Goal: Task Accomplishment & Management: Complete application form

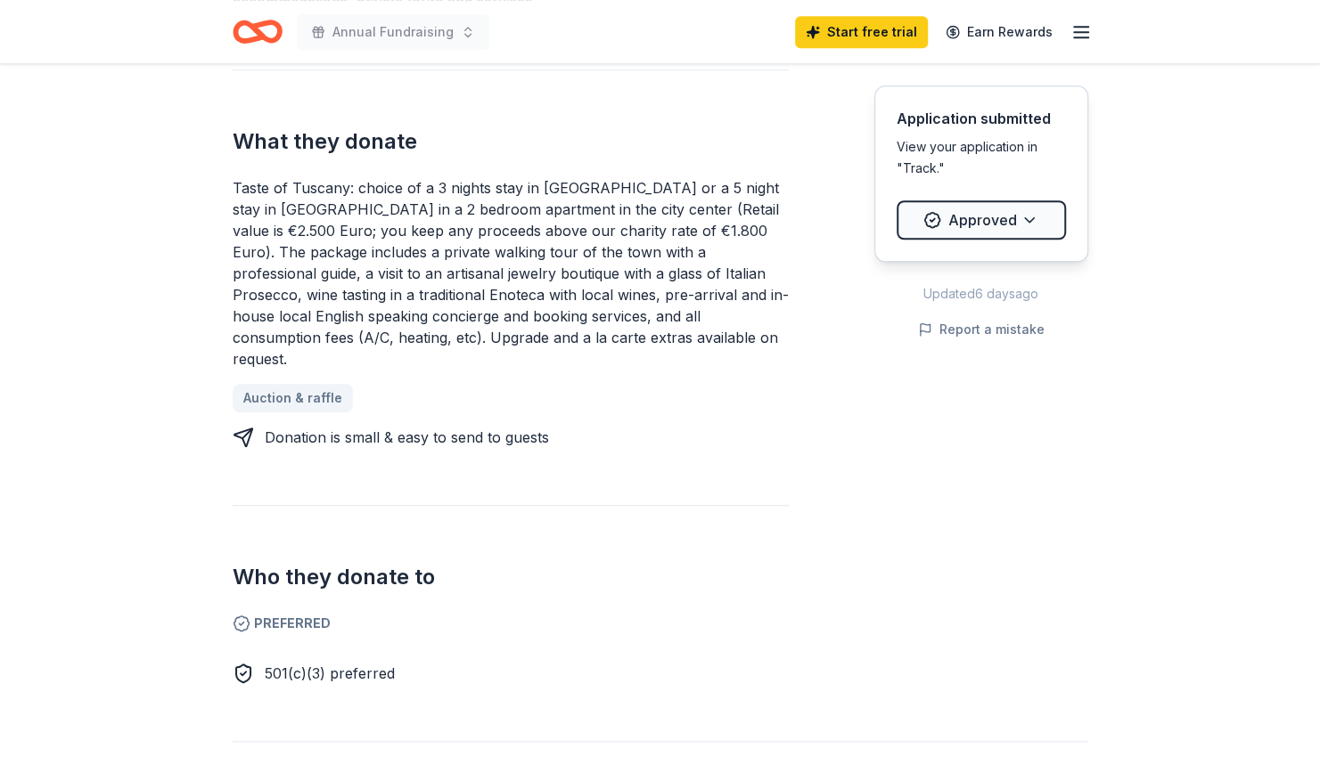
scroll to position [709, 0]
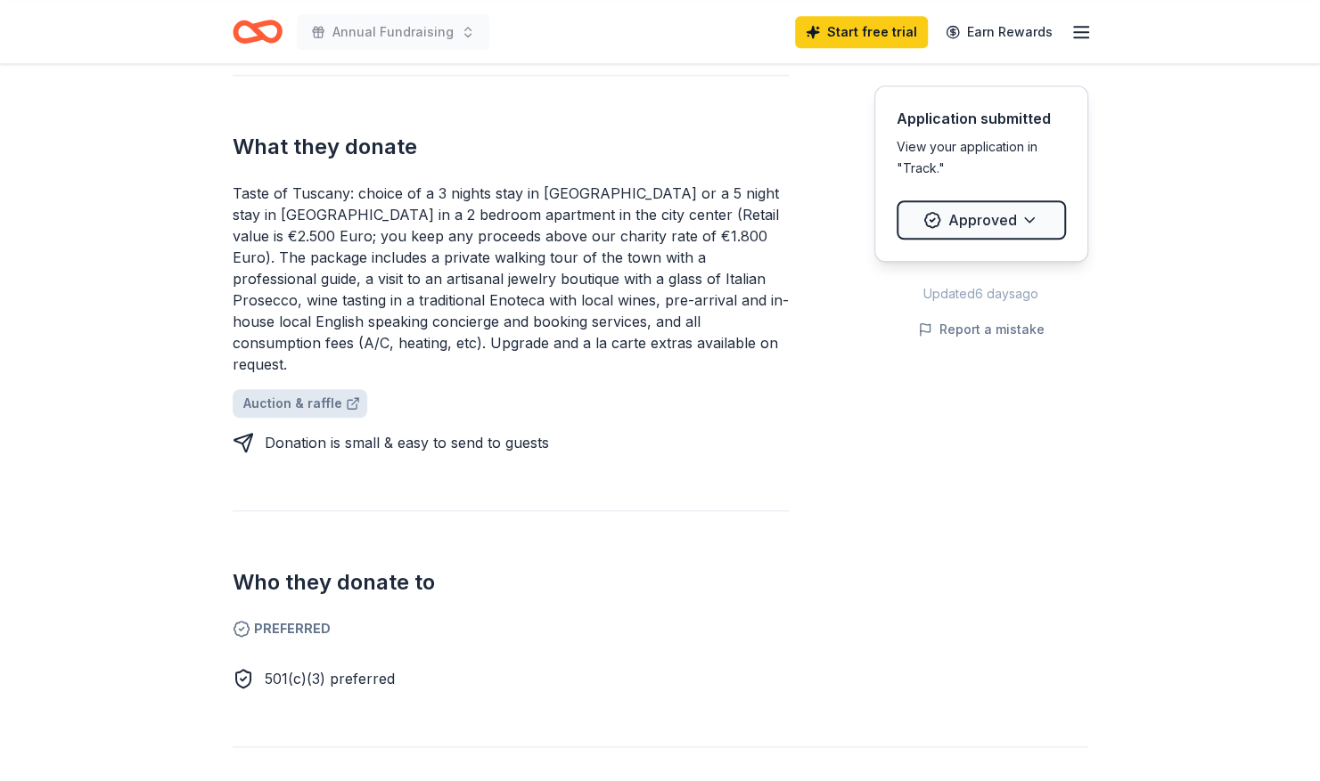
click at [290, 389] on link "Auction & raffle" at bounding box center [300, 403] width 135 height 29
click at [943, 146] on div "View your application in "Track."" at bounding box center [980, 157] width 169 height 43
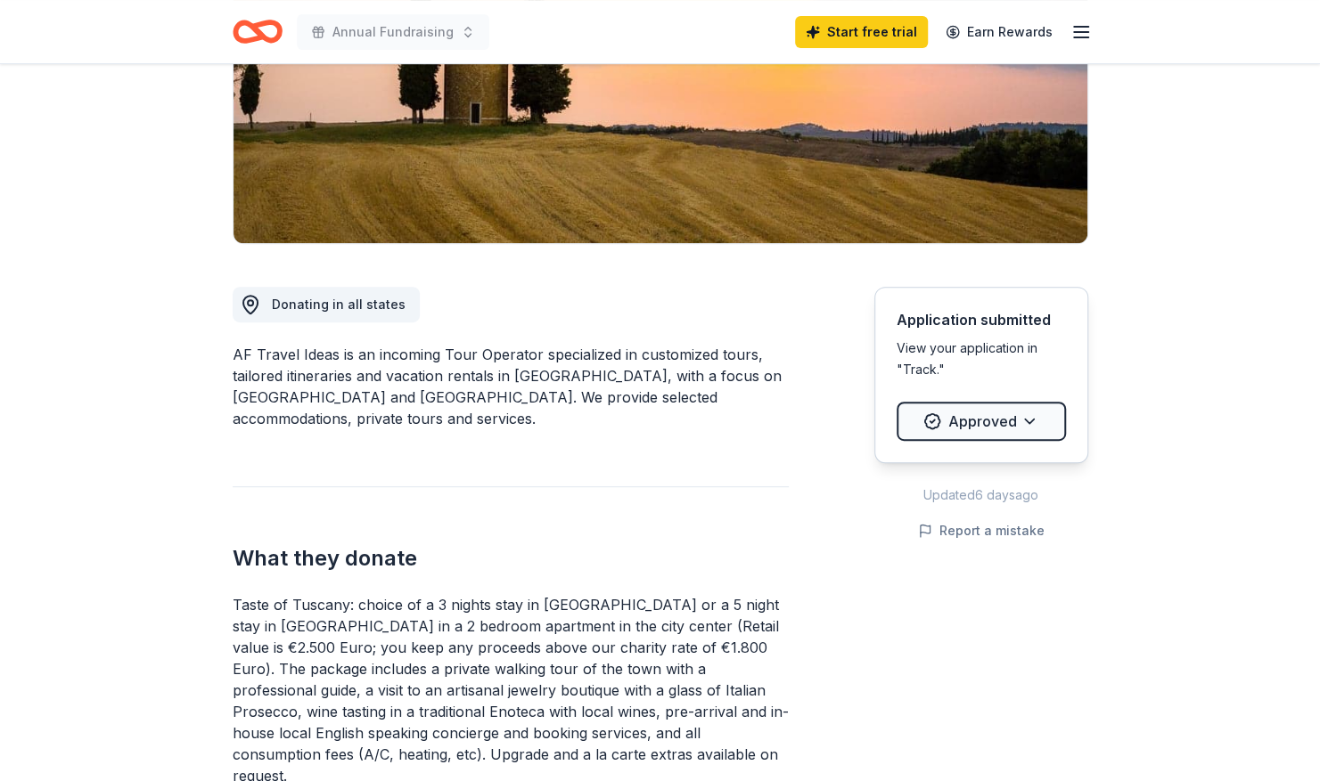
scroll to position [0, 0]
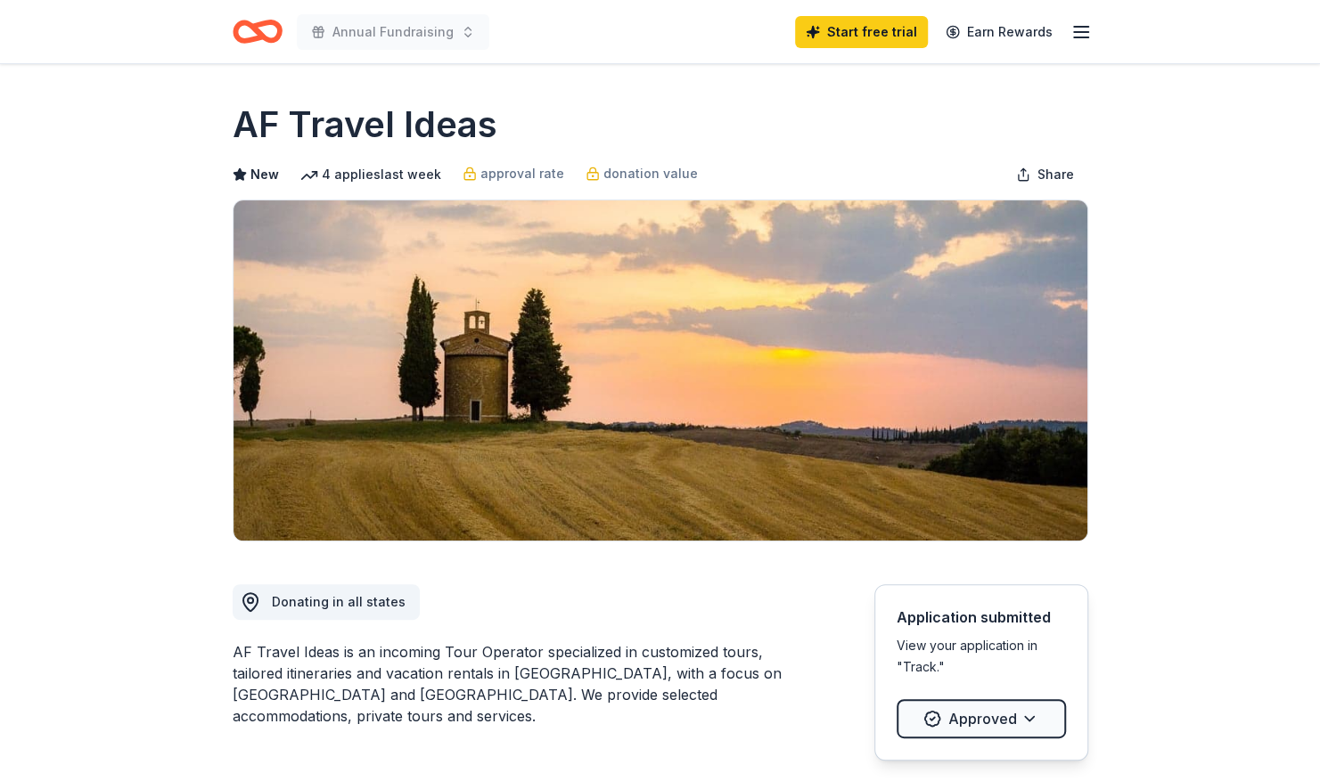
click at [399, 176] on div "4 applies last week" at bounding box center [370, 174] width 141 height 21
click at [527, 174] on span "approval rate" at bounding box center [522, 173] width 84 height 21
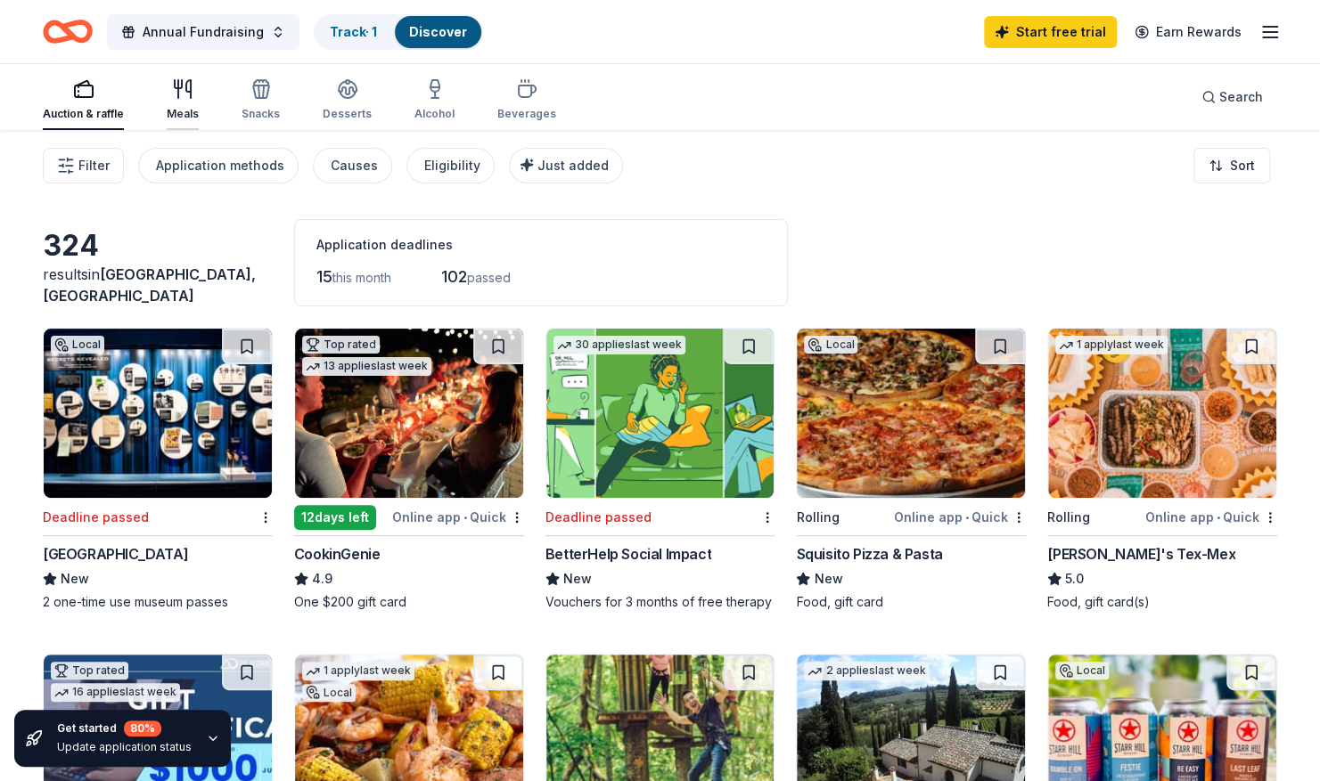
click at [180, 112] on div "Meals" at bounding box center [183, 114] width 32 height 14
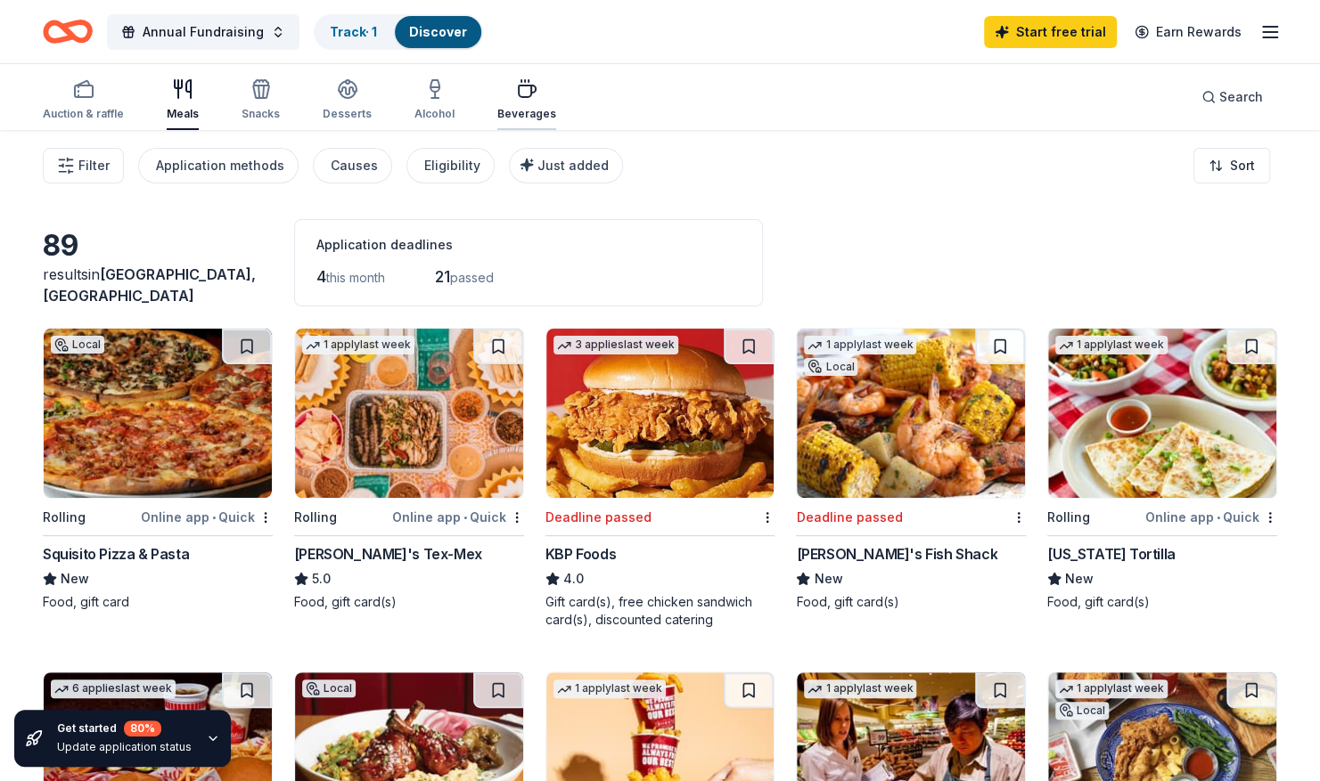
click at [526, 110] on div "Beverages" at bounding box center [526, 114] width 59 height 14
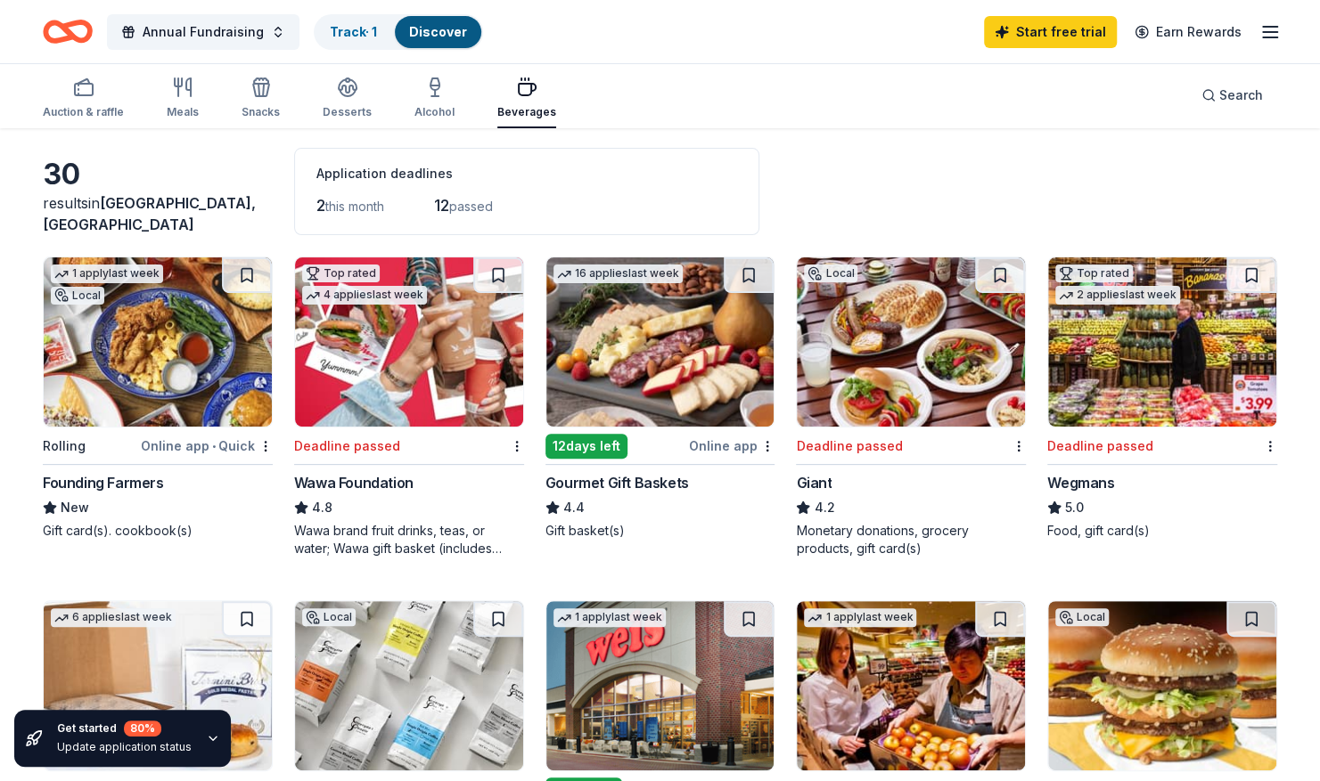
scroll to position [36, 0]
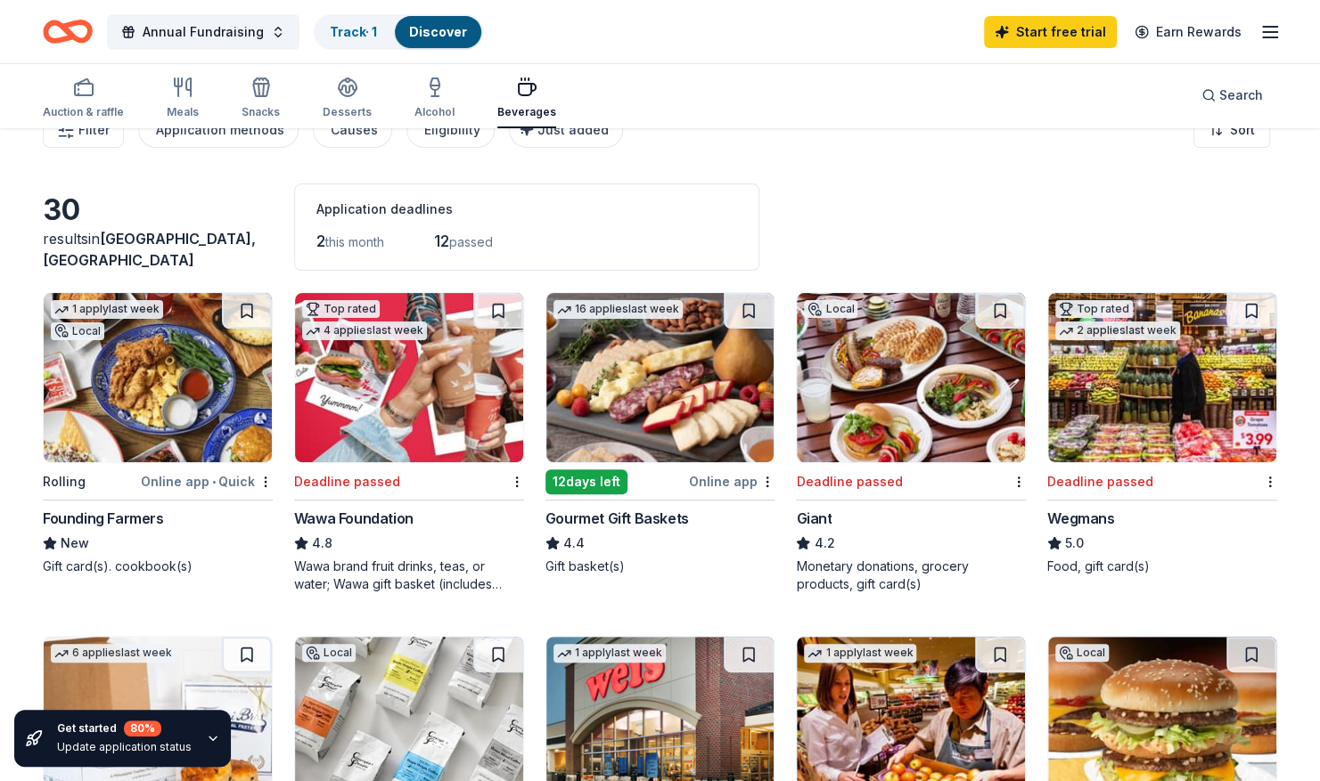
click at [618, 435] on img at bounding box center [660, 377] width 228 height 169
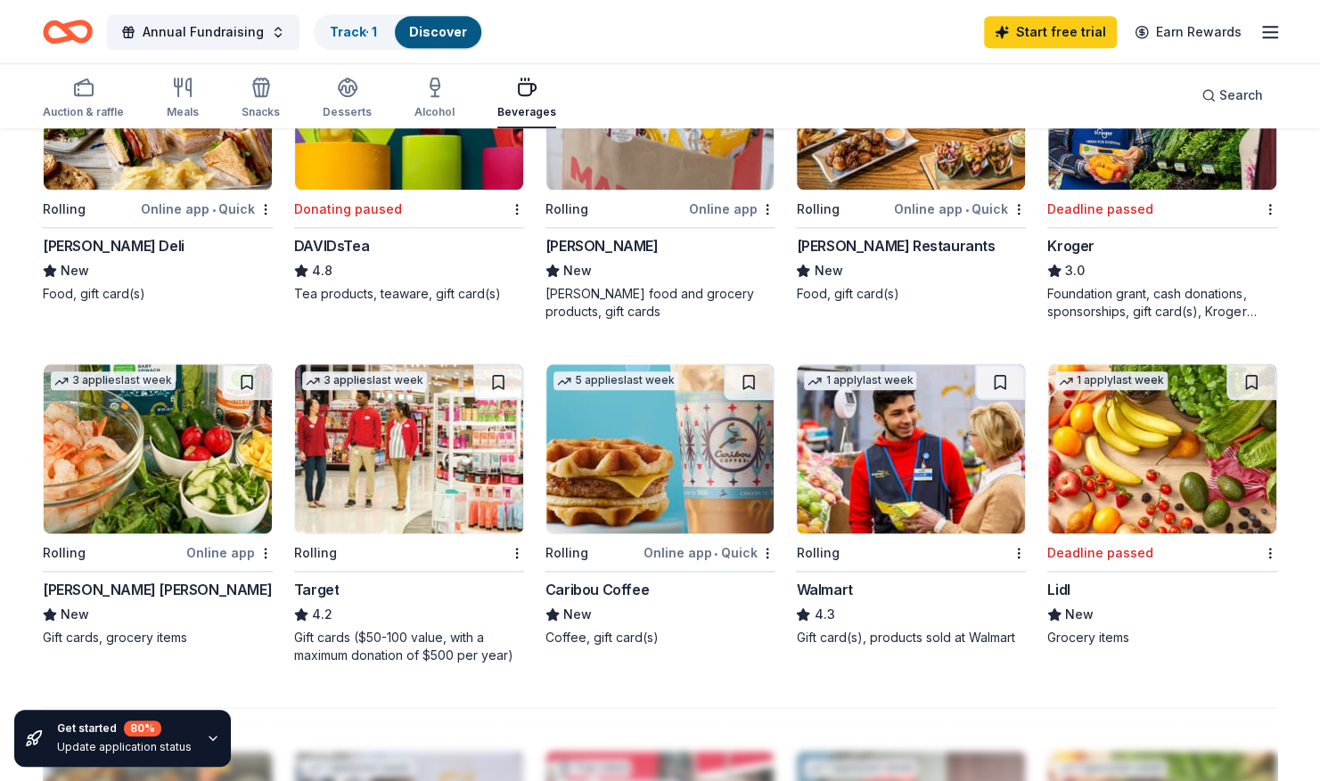
scroll to position [998, 0]
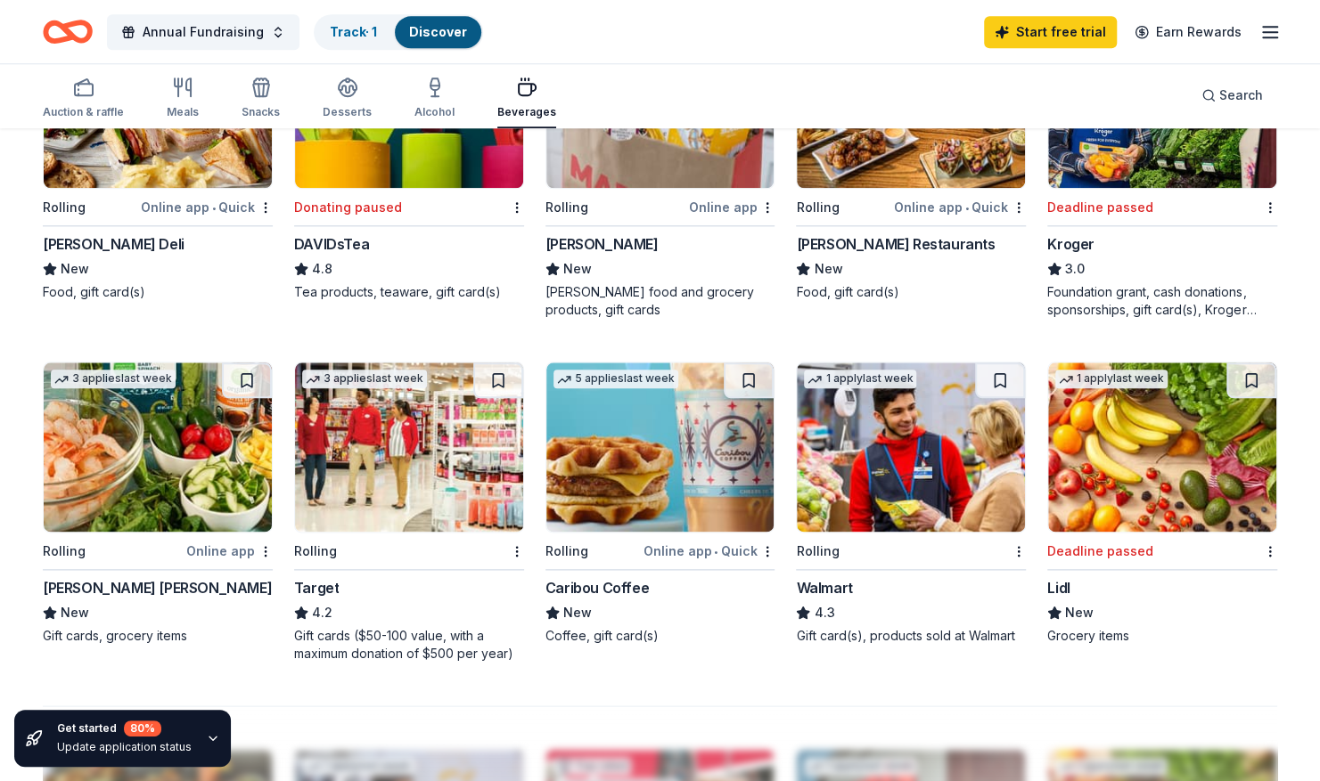
click at [360, 519] on img at bounding box center [409, 447] width 228 height 169
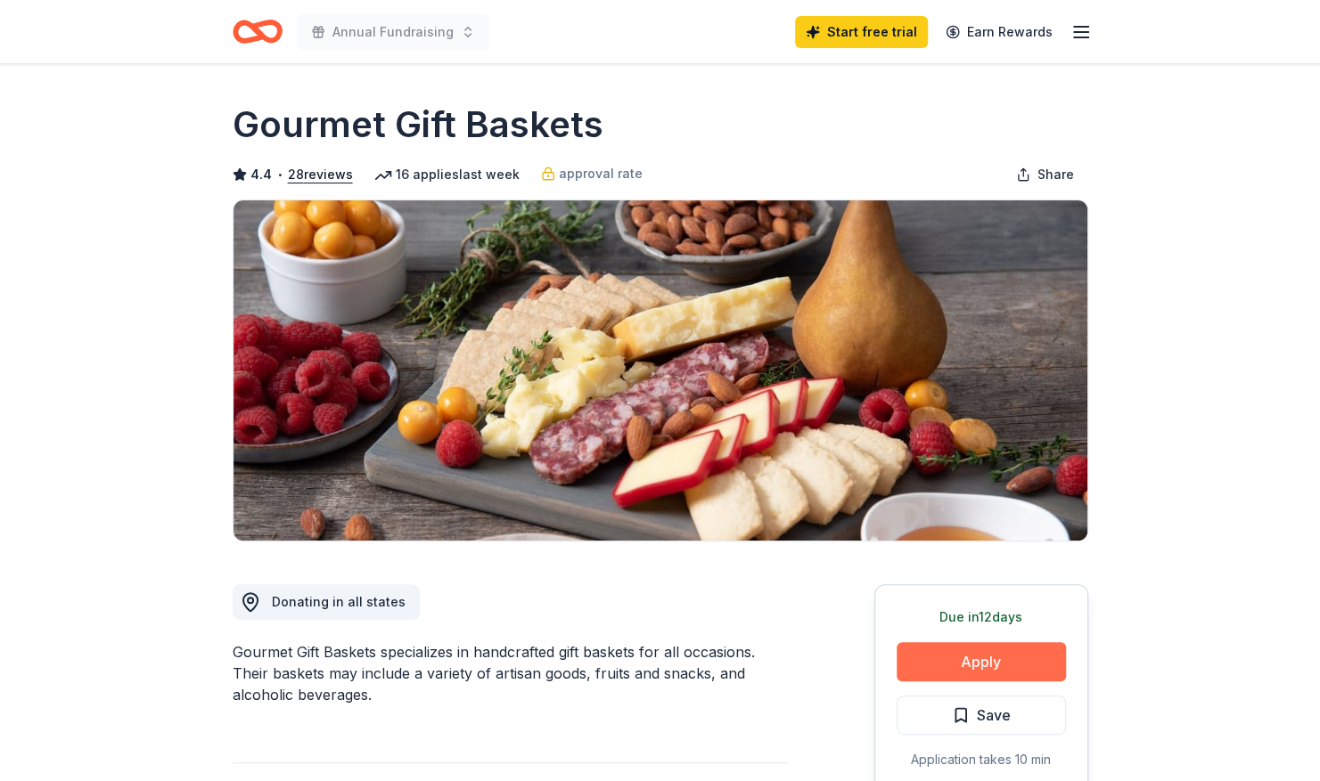
click at [947, 680] on button "Apply" at bounding box center [980, 661] width 169 height 39
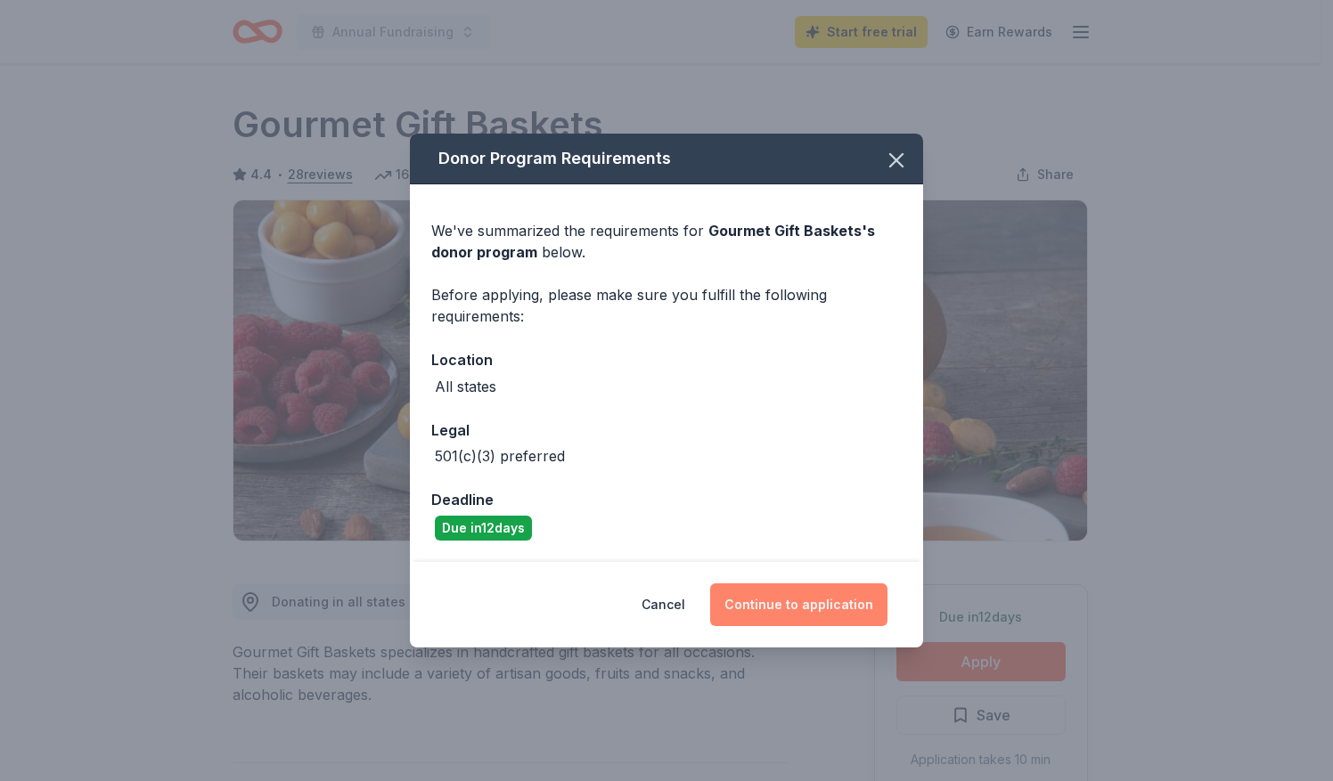
click at [793, 602] on button "Continue to application" at bounding box center [798, 605] width 177 height 43
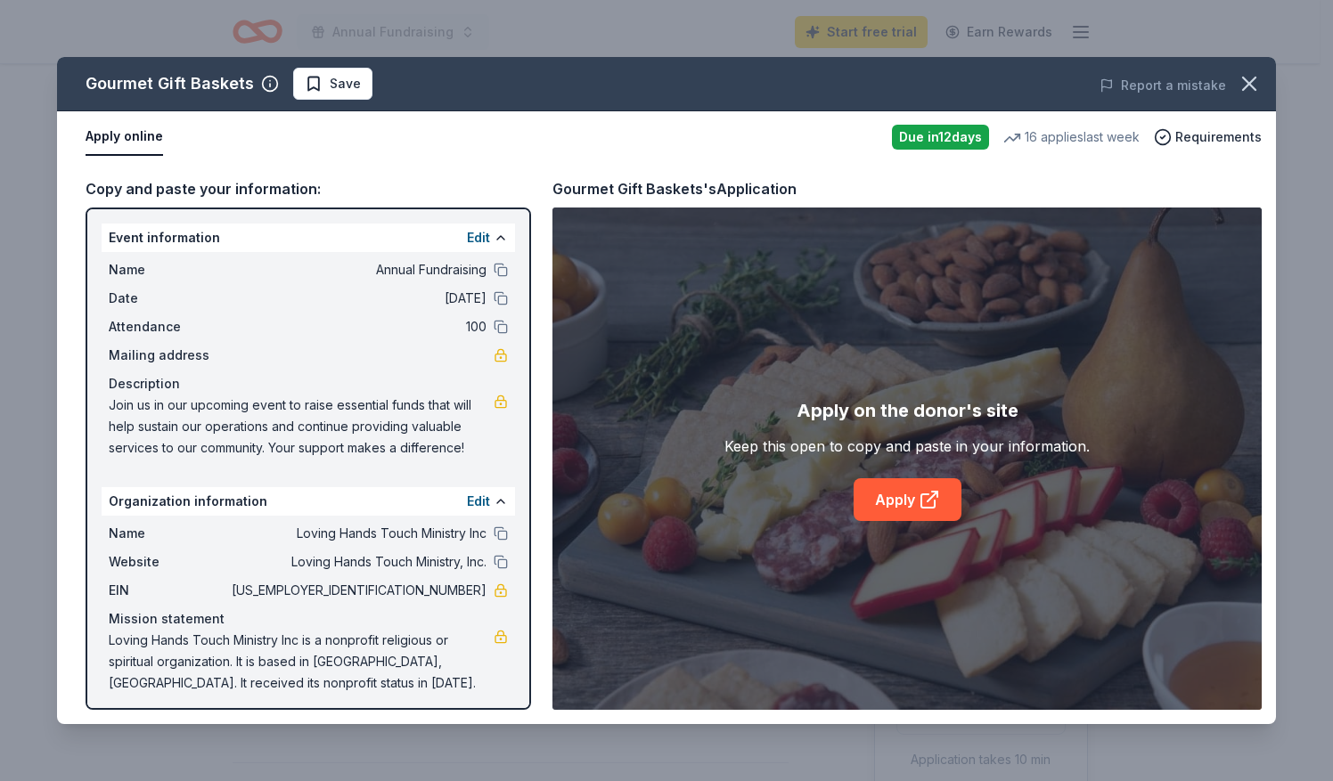
drag, startPoint x: 91, startPoint y: 266, endPoint x: 322, endPoint y: 339, distance: 242.1
click at [322, 339] on div "Event information Edit Name Annual Fundraising Date 10/25/25 Attendance 100 Mai…" at bounding box center [309, 459] width 446 height 503
click at [467, 237] on button "Edit" at bounding box center [478, 237] width 23 height 21
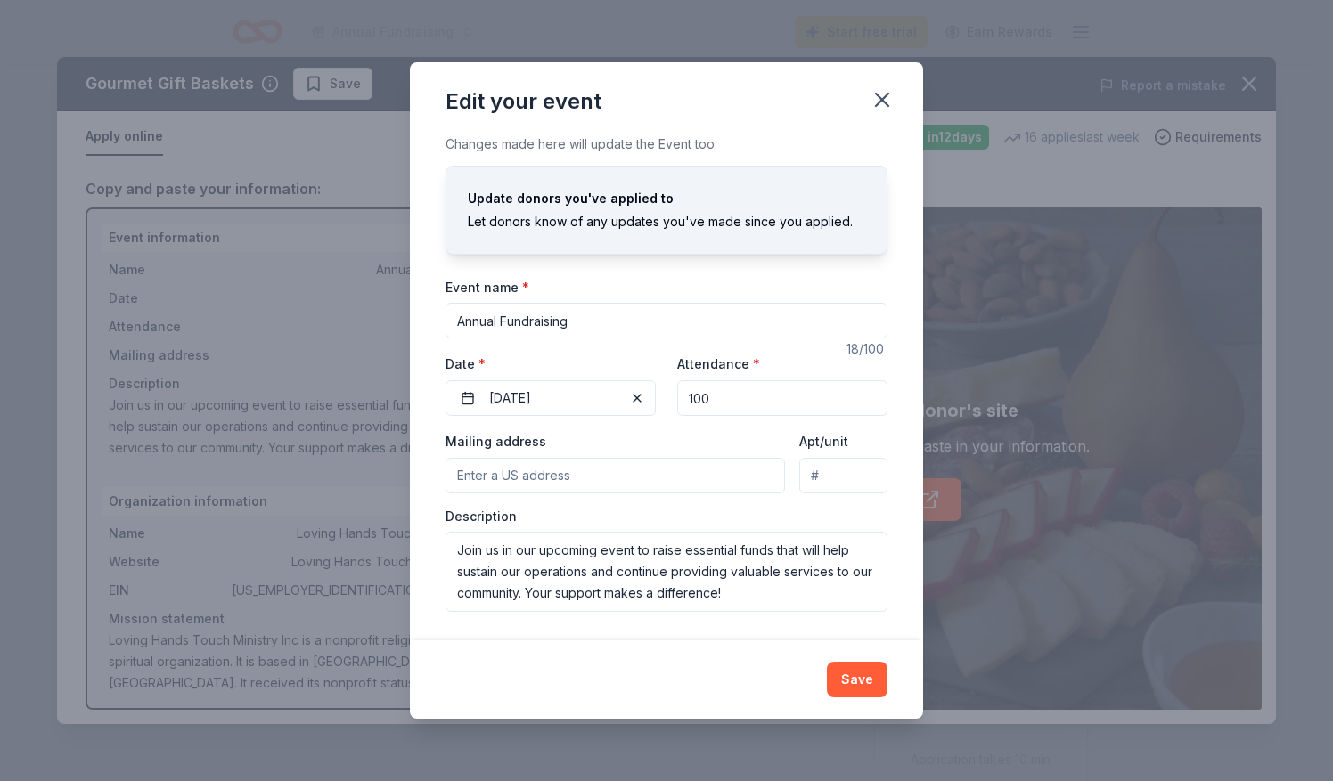
click at [560, 470] on input "Mailing address" at bounding box center [615, 476] width 339 height 36
type input "8336 Bark Tree Court, Springfield, VA, 22153"
click at [859, 687] on button "Save" at bounding box center [857, 680] width 61 height 36
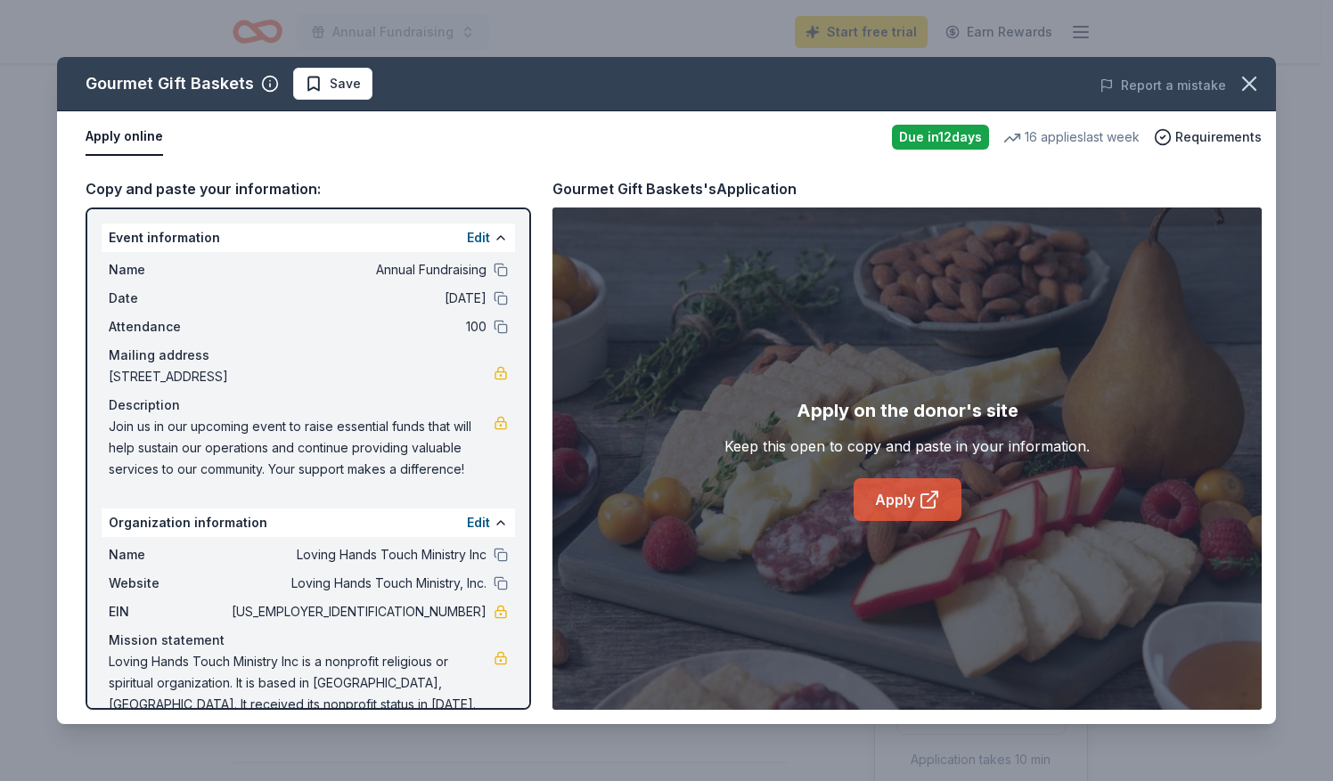
click at [887, 503] on link "Apply" at bounding box center [908, 499] width 108 height 43
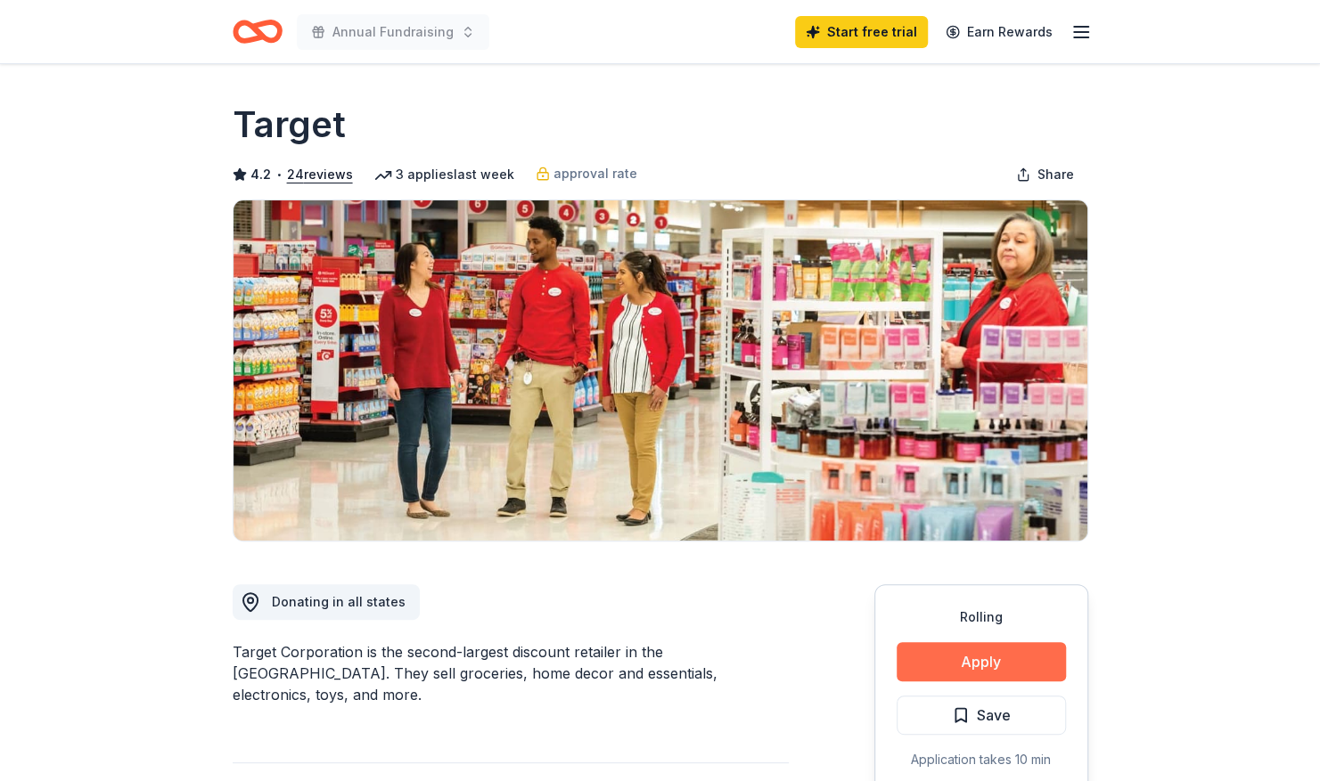
click at [942, 672] on button "Apply" at bounding box center [980, 661] width 169 height 39
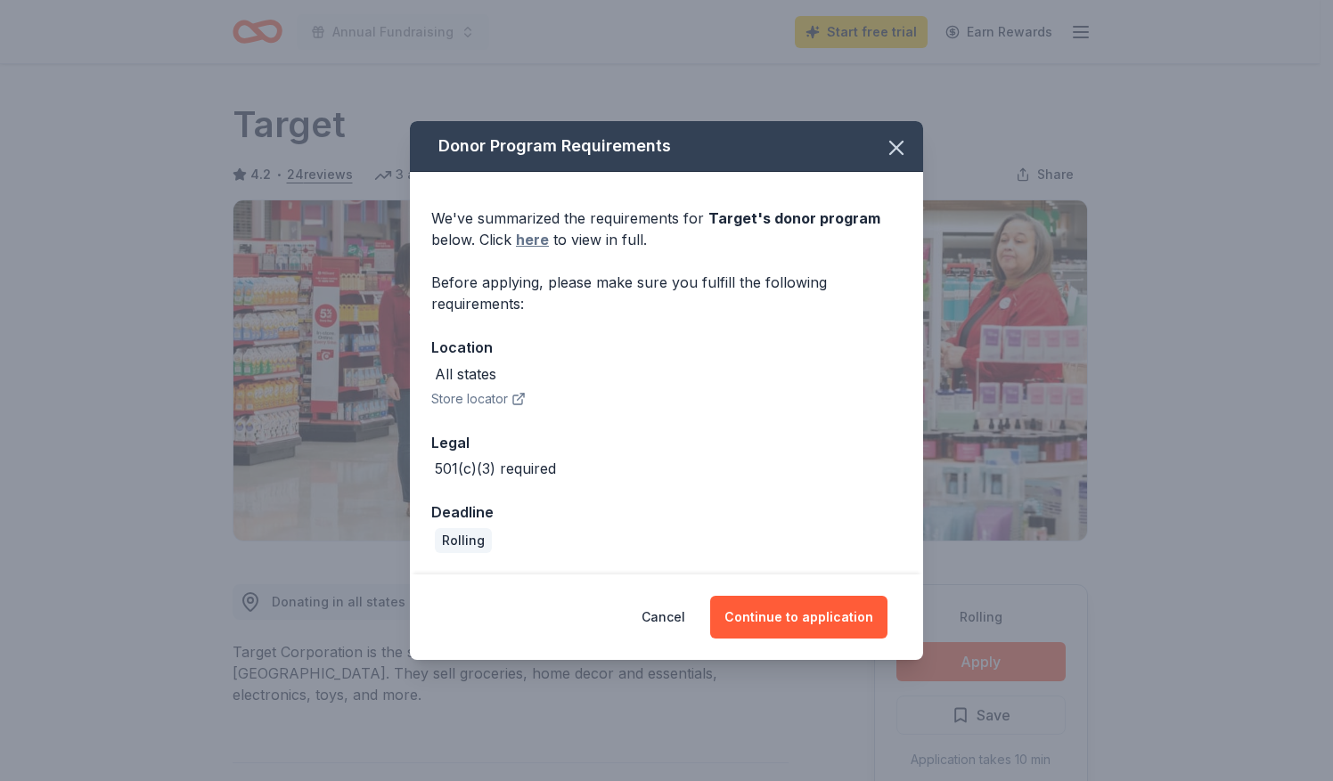
click at [525, 246] on link "here" at bounding box center [532, 239] width 33 height 21
click at [789, 620] on button "Continue to application" at bounding box center [798, 617] width 177 height 43
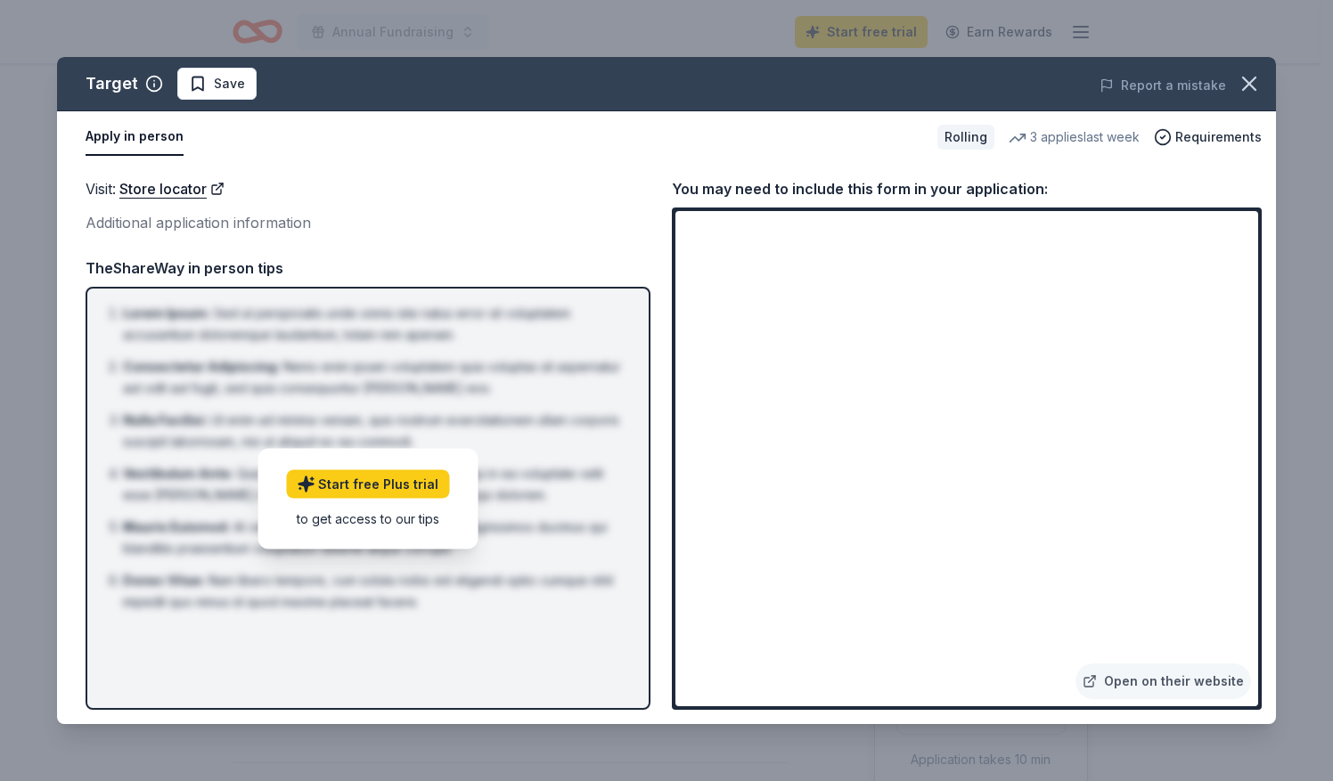
click at [1088, 133] on div "3 applies last week" at bounding box center [1074, 137] width 131 height 21
click at [1244, 87] on icon "button" at bounding box center [1249, 83] width 25 height 25
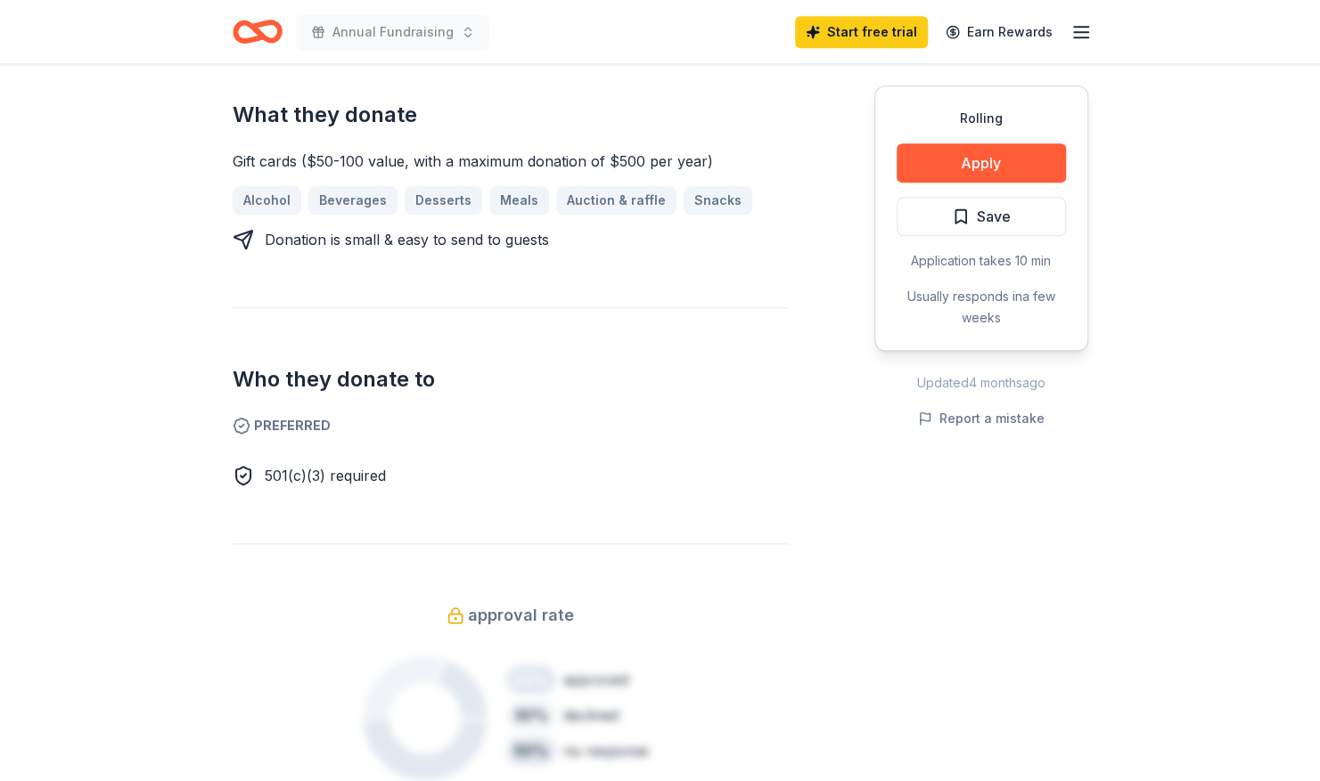
scroll to position [694, 0]
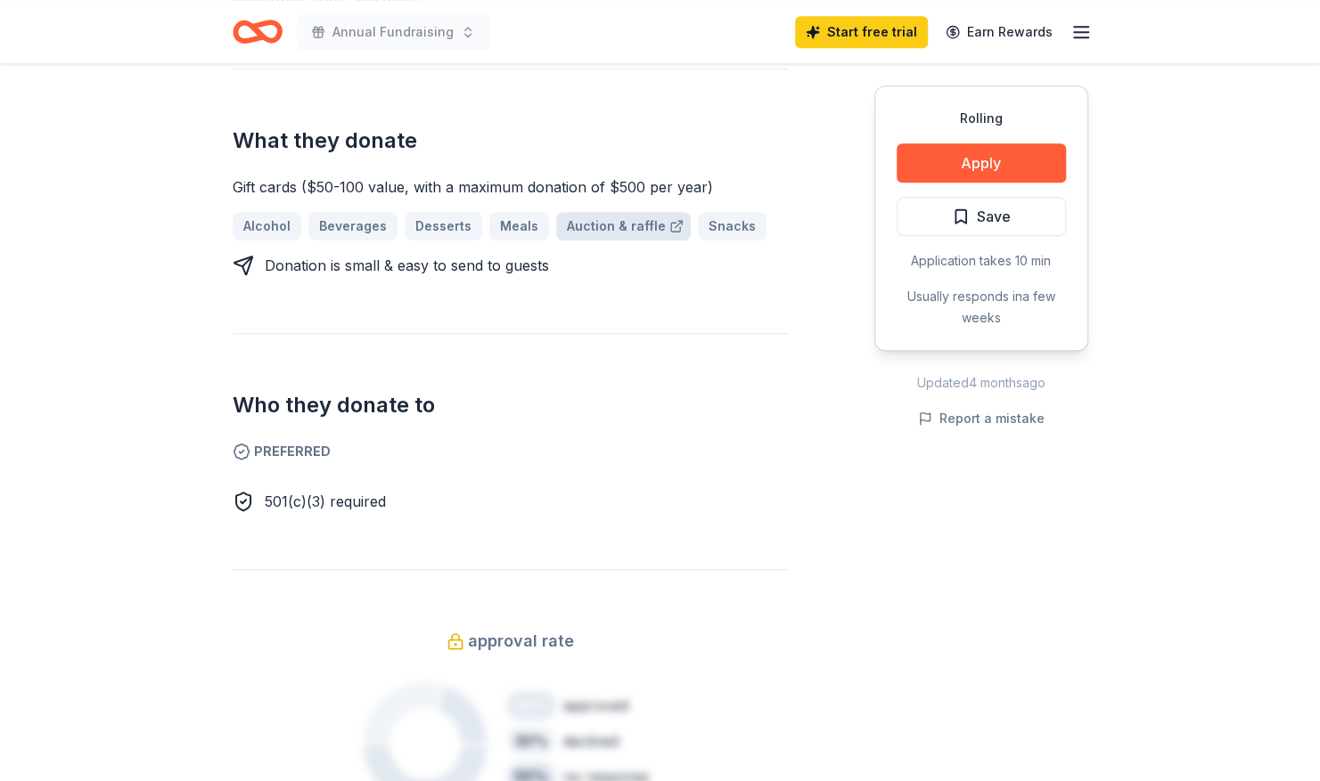
click at [590, 212] on link "Auction & raffle" at bounding box center [623, 226] width 135 height 29
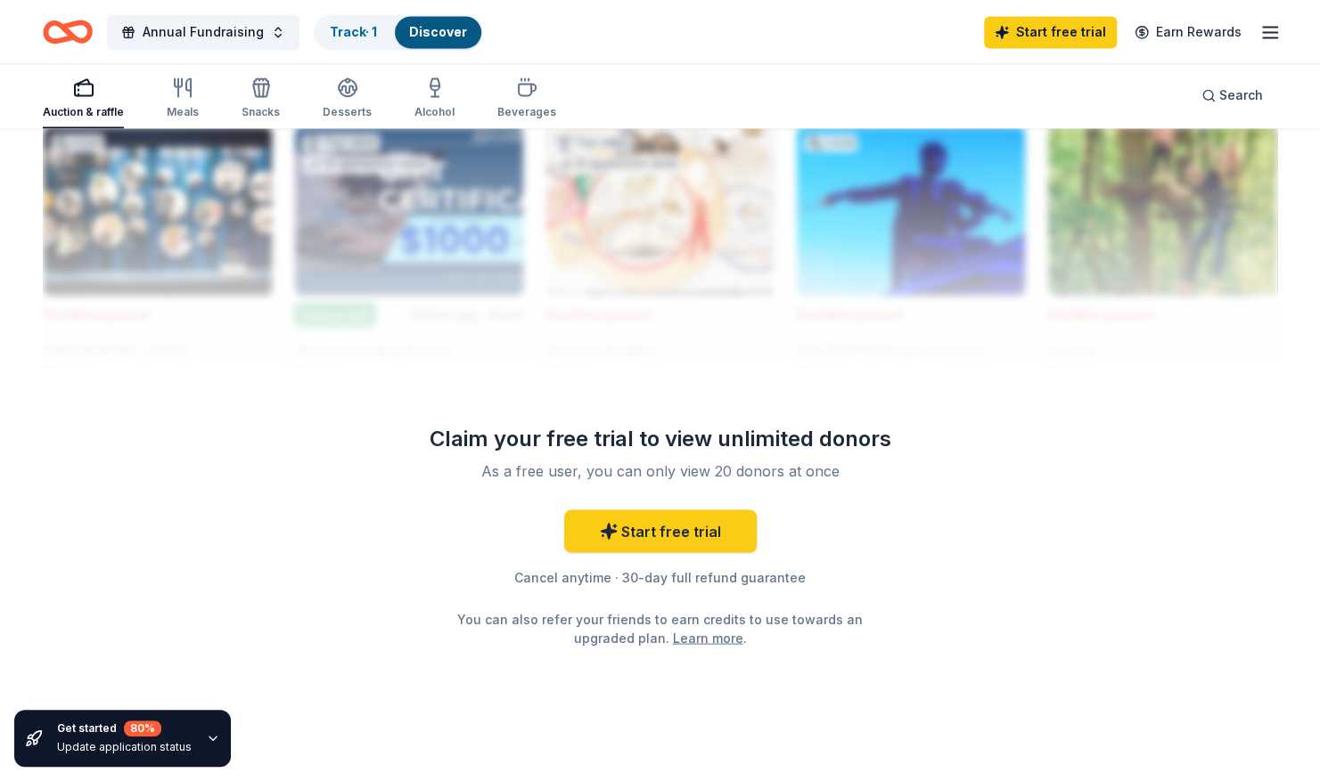
scroll to position [1616, 0]
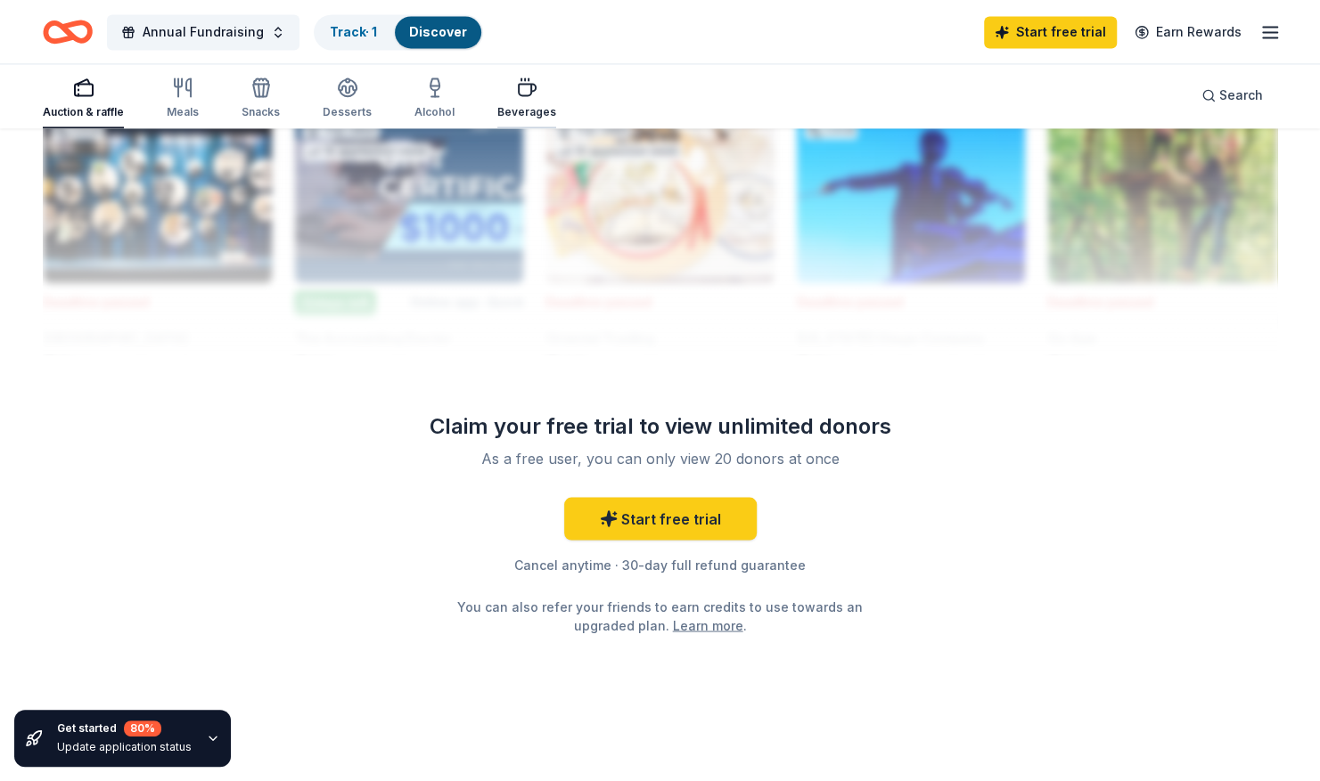
click at [517, 105] on div "Beverages" at bounding box center [526, 112] width 59 height 14
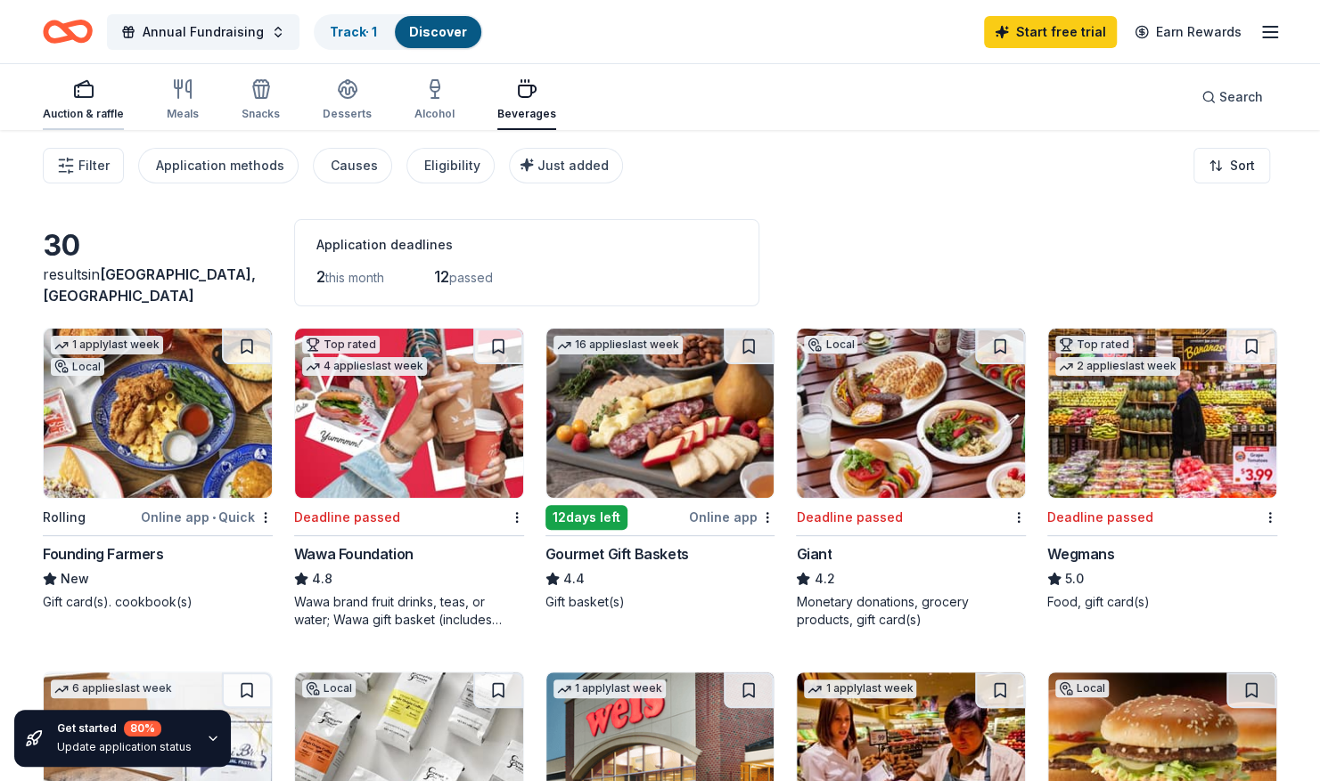
click at [90, 111] on div "Auction & raffle" at bounding box center [83, 114] width 81 height 14
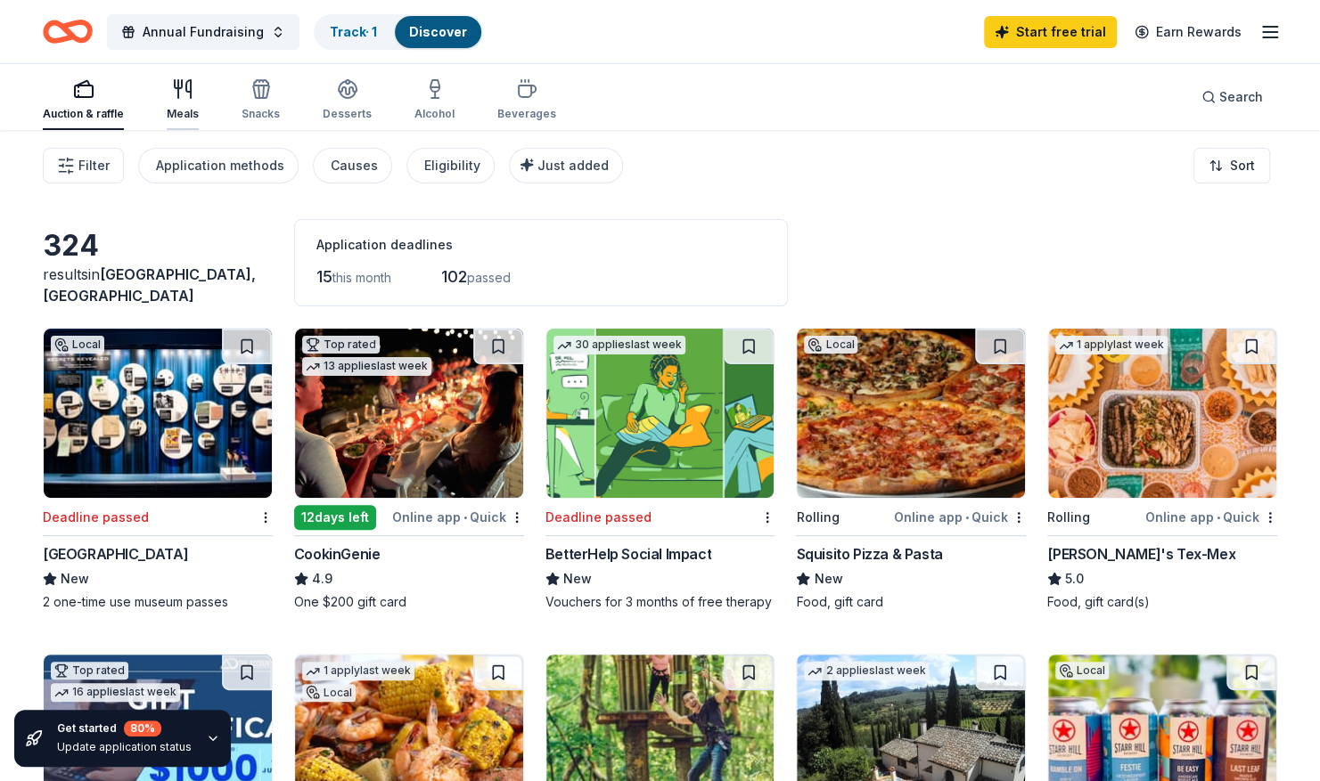
click at [176, 102] on div "Meals" at bounding box center [183, 99] width 32 height 43
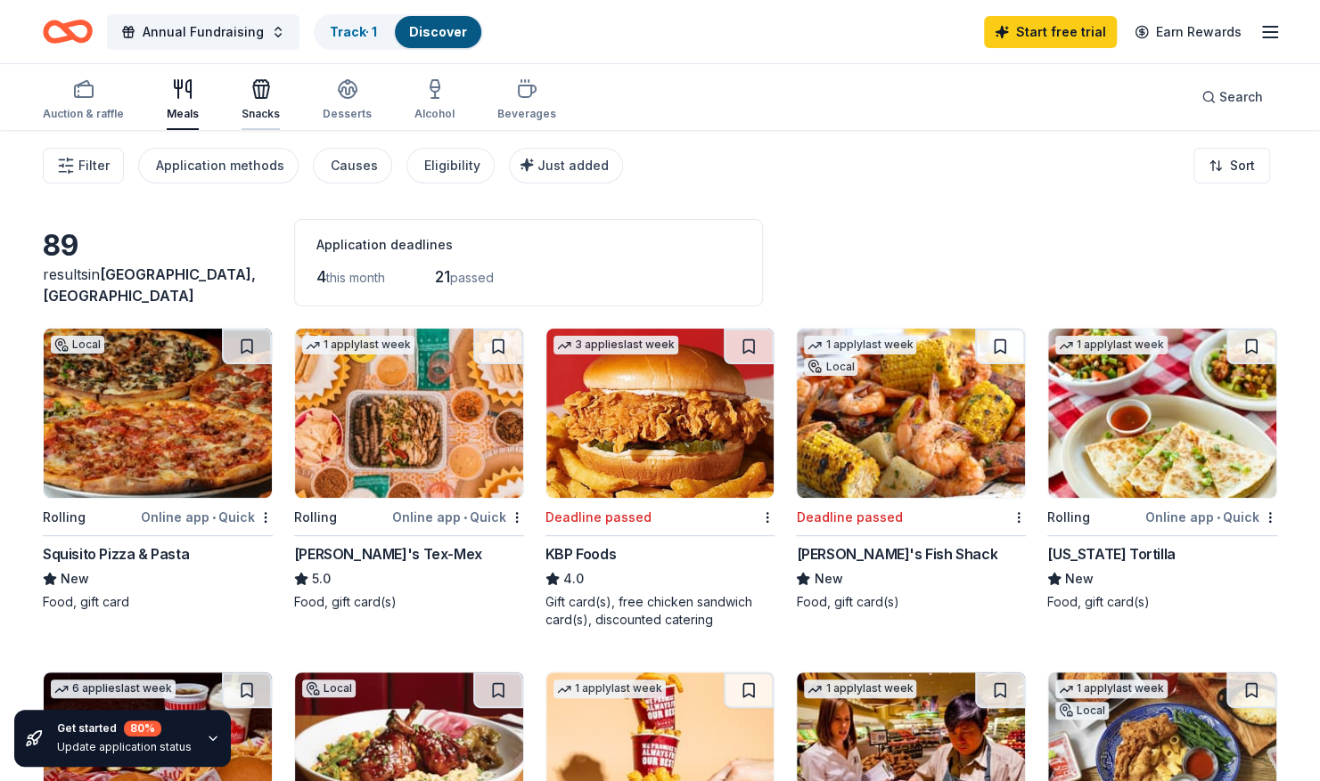
click at [252, 105] on div "Snacks" at bounding box center [260, 99] width 38 height 43
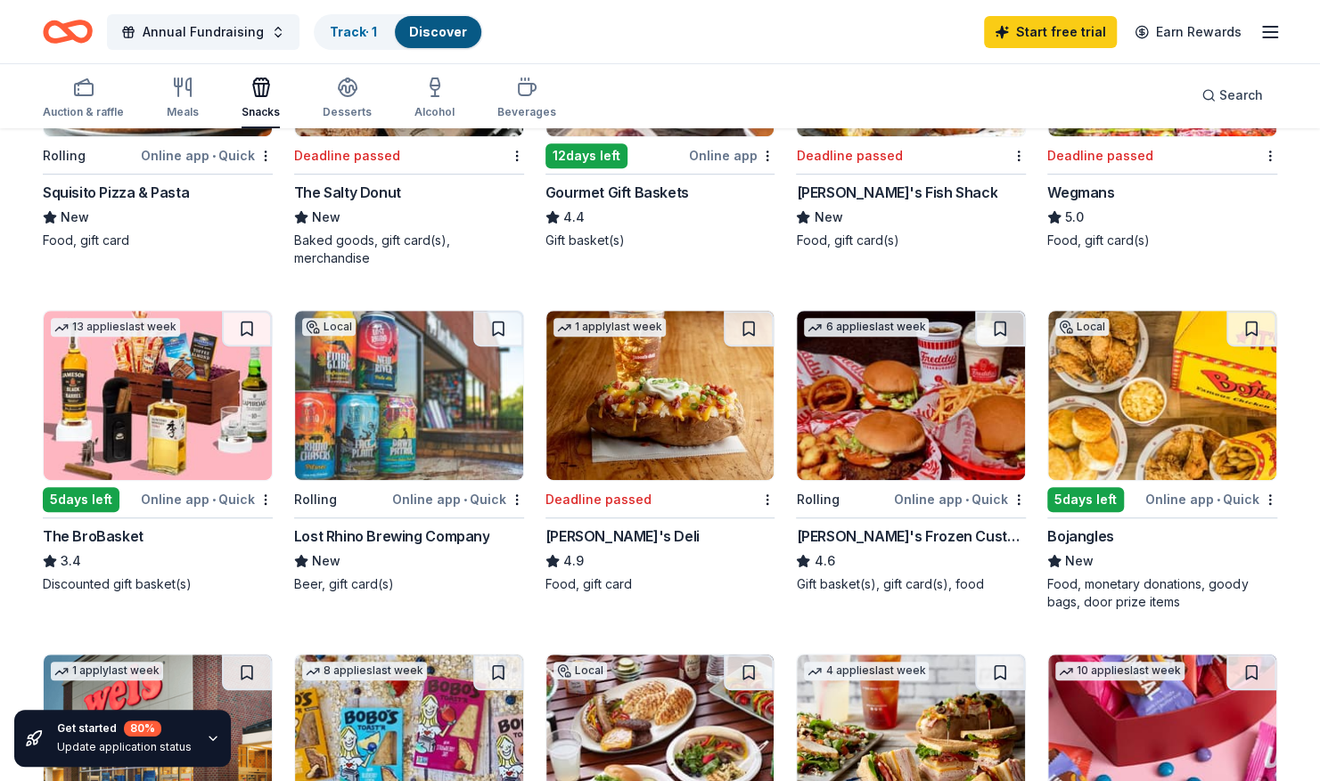
scroll to position [392, 0]
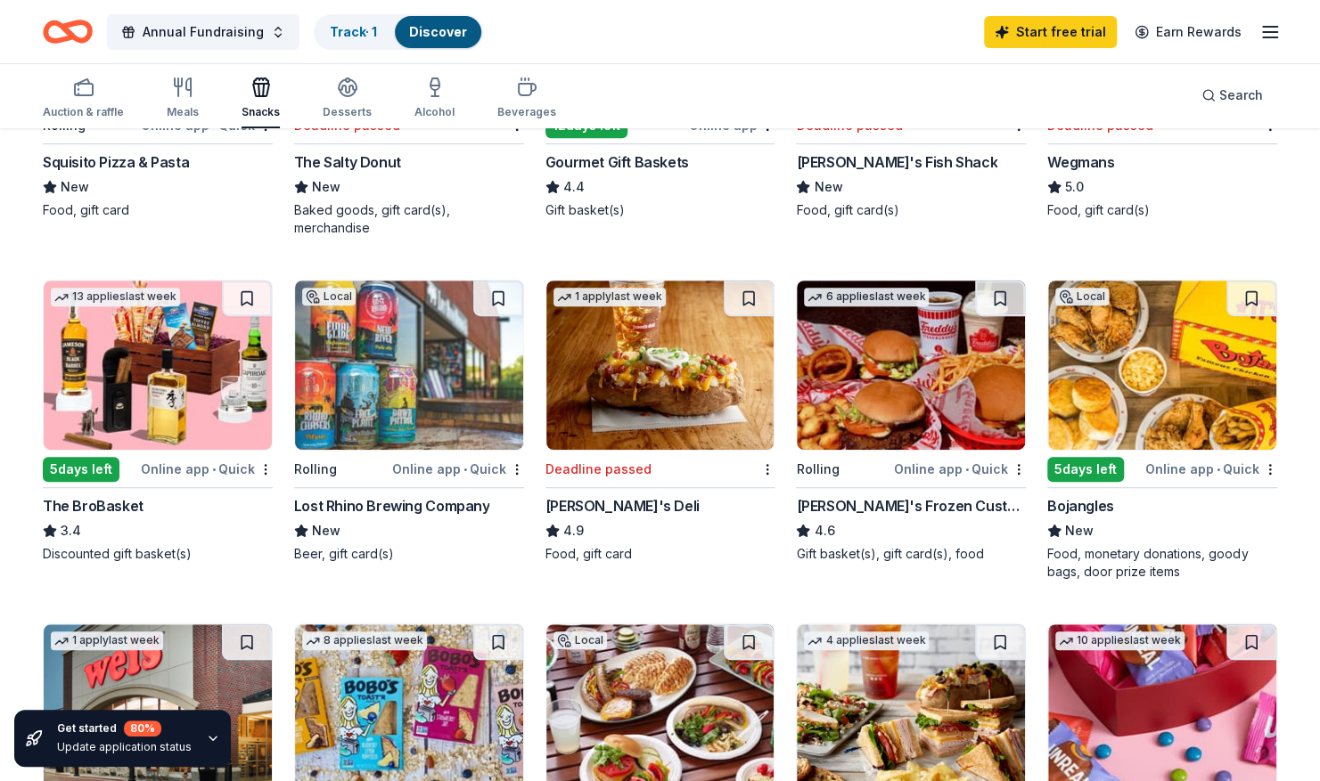
click at [143, 398] on img at bounding box center [158, 365] width 228 height 169
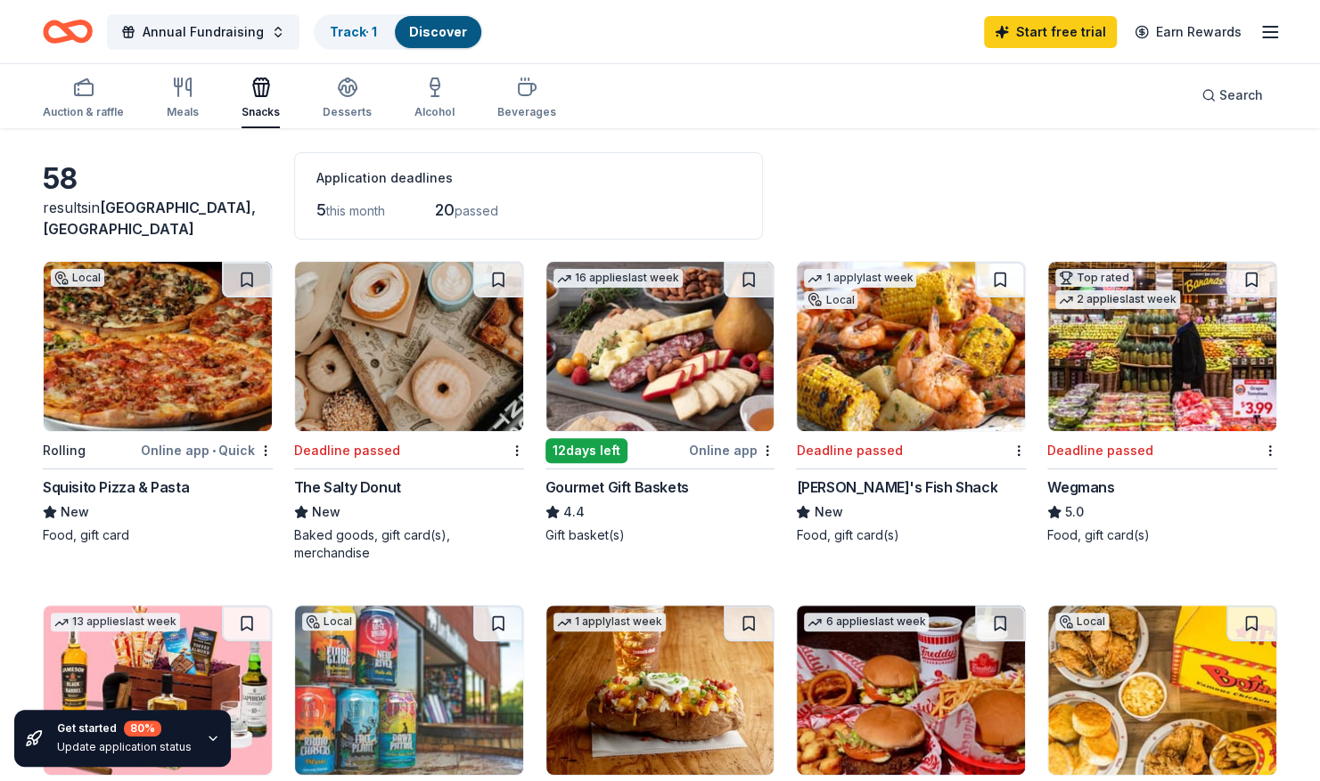
scroll to position [0, 0]
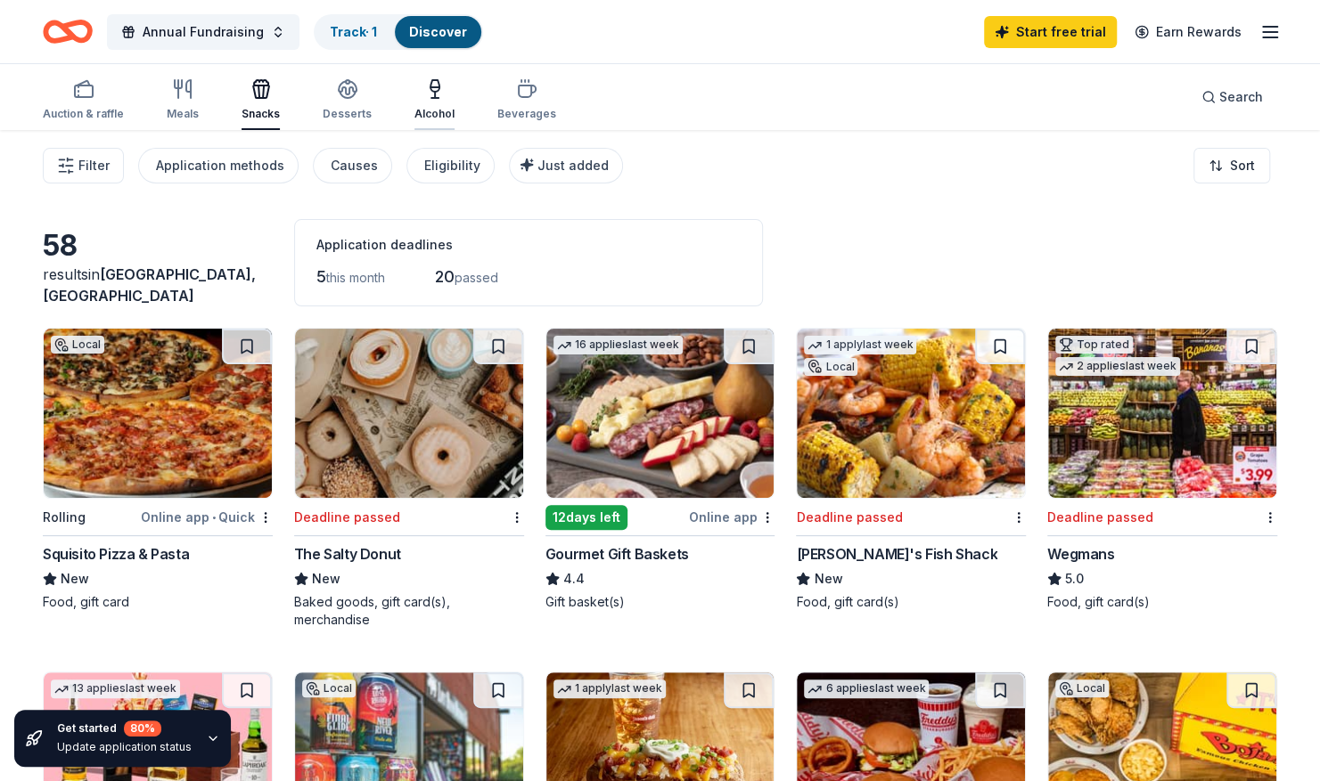
click at [421, 105] on div "Alcohol" at bounding box center [434, 99] width 40 height 43
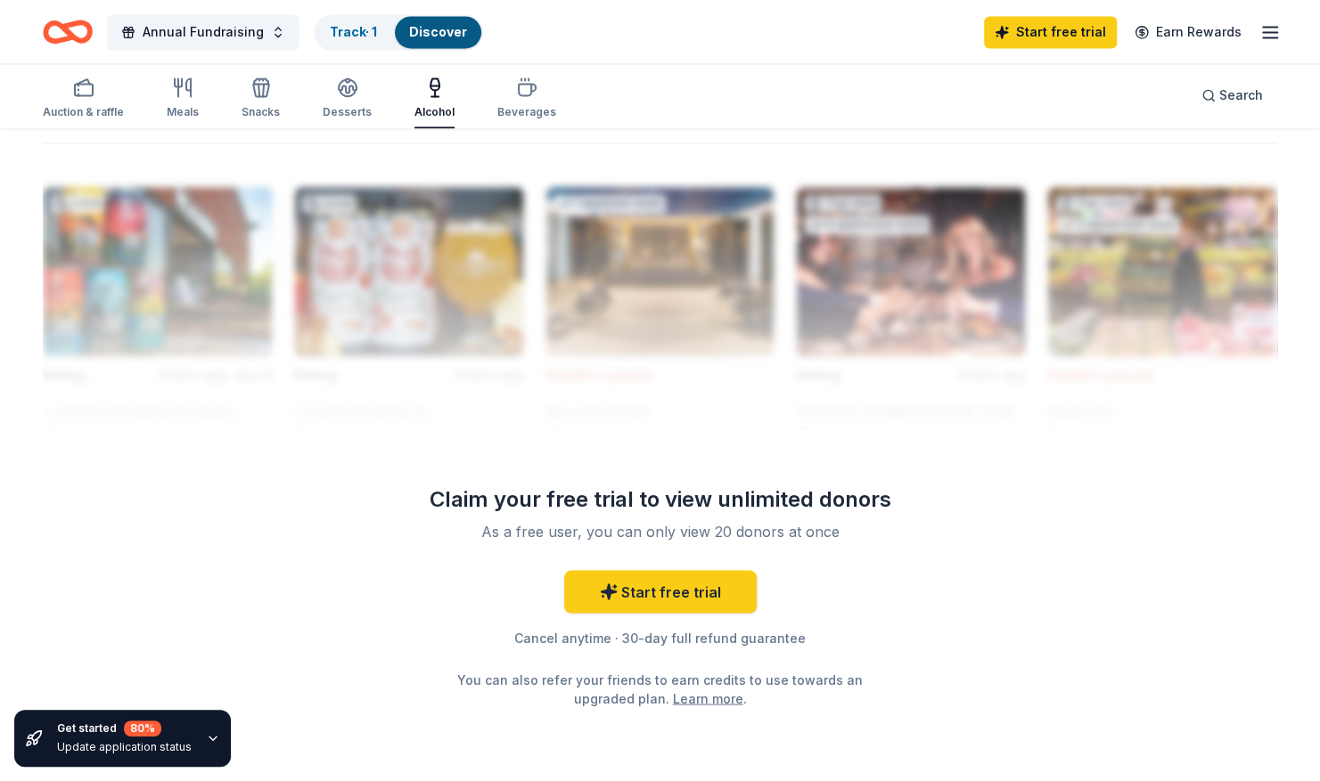
scroll to position [1616, 0]
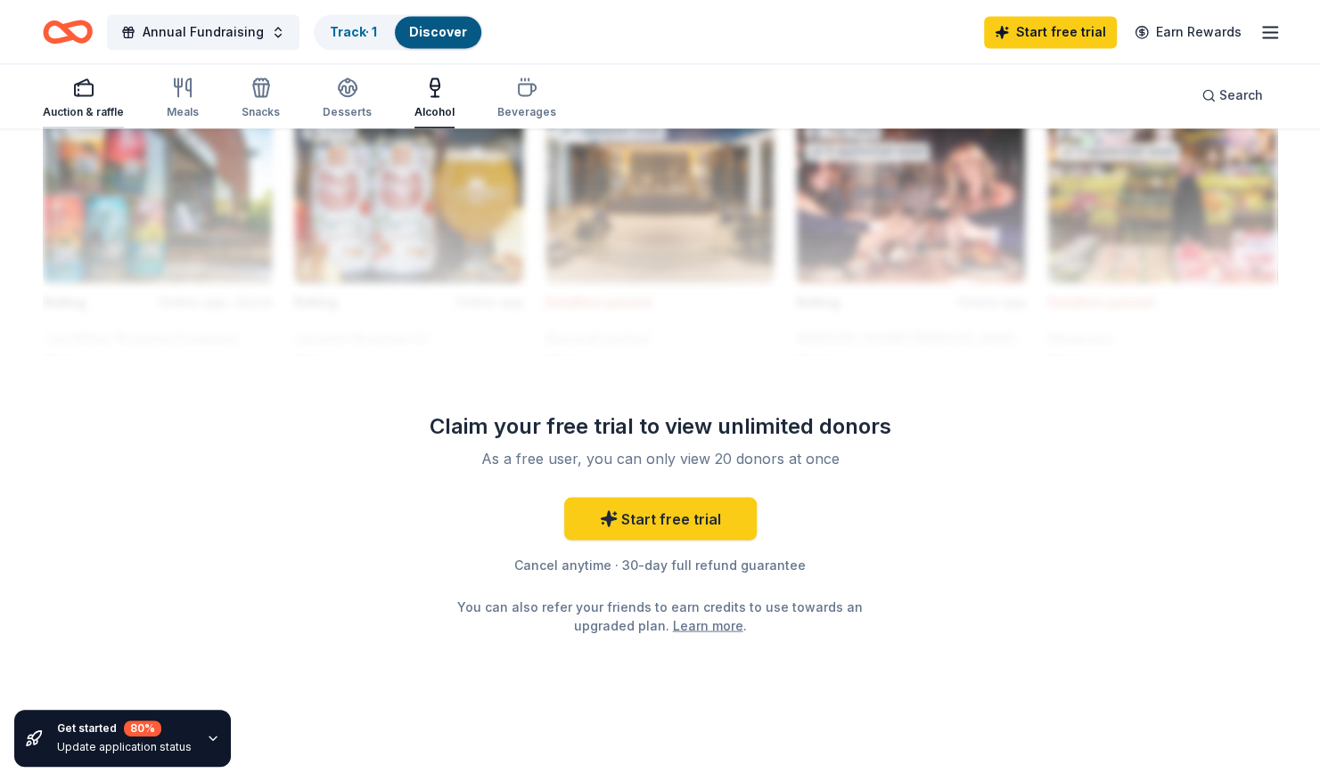
click at [99, 111] on div "Auction & raffle" at bounding box center [83, 112] width 81 height 14
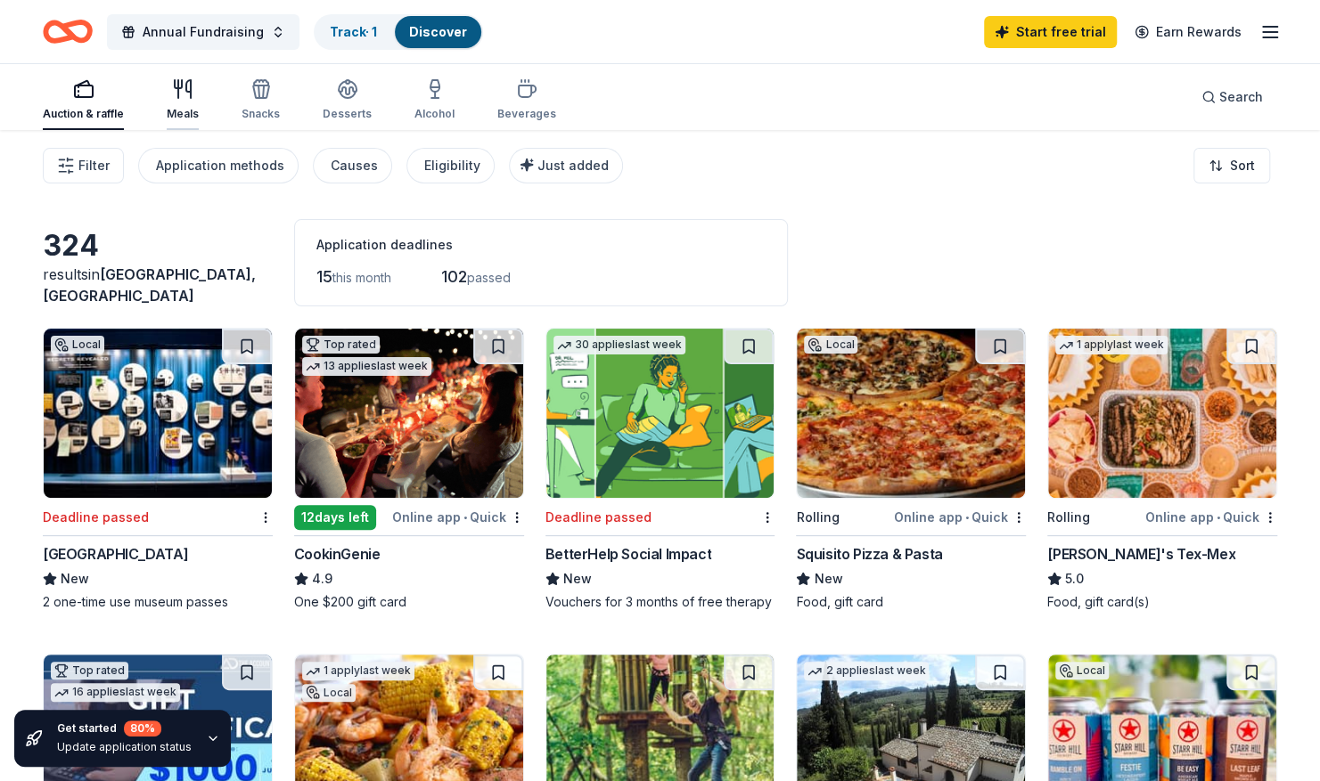
click at [176, 101] on div "Meals" at bounding box center [183, 99] width 32 height 43
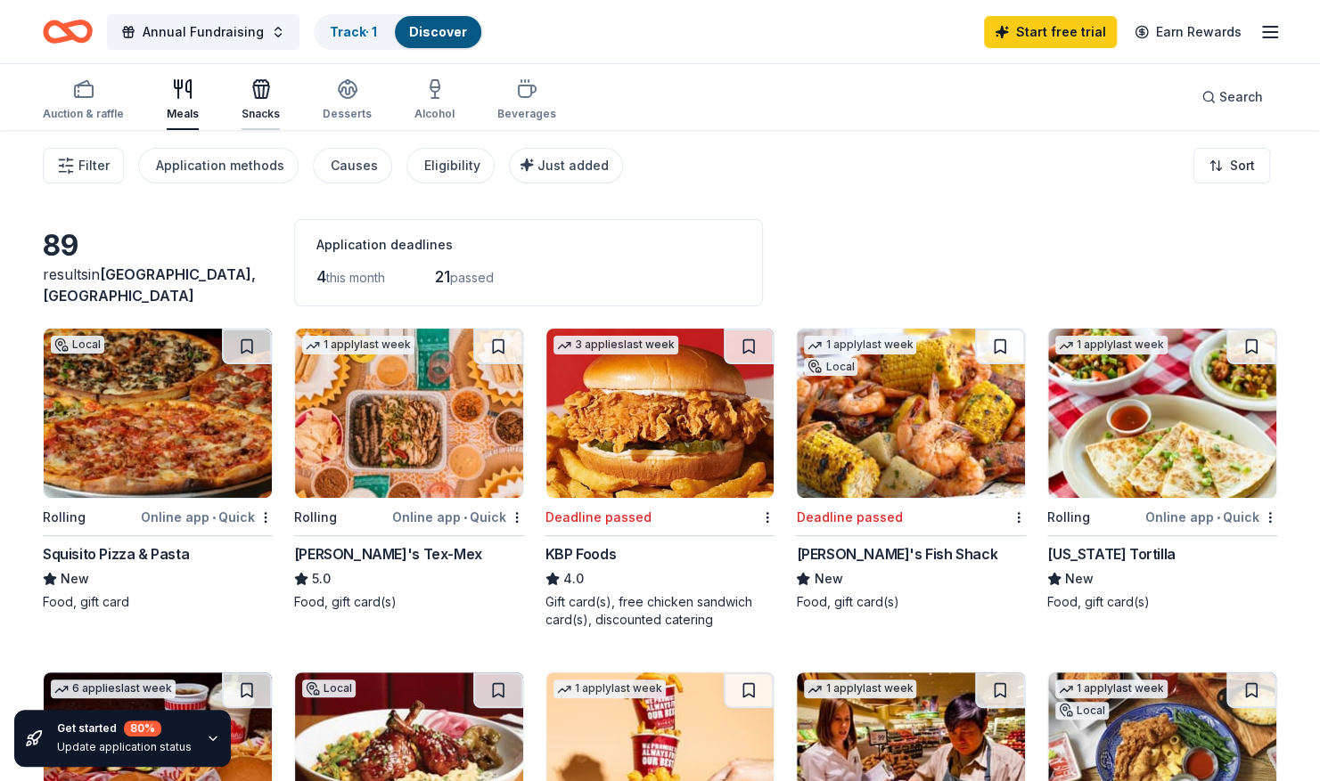
click at [253, 86] on icon "button" at bounding box center [261, 92] width 16 height 12
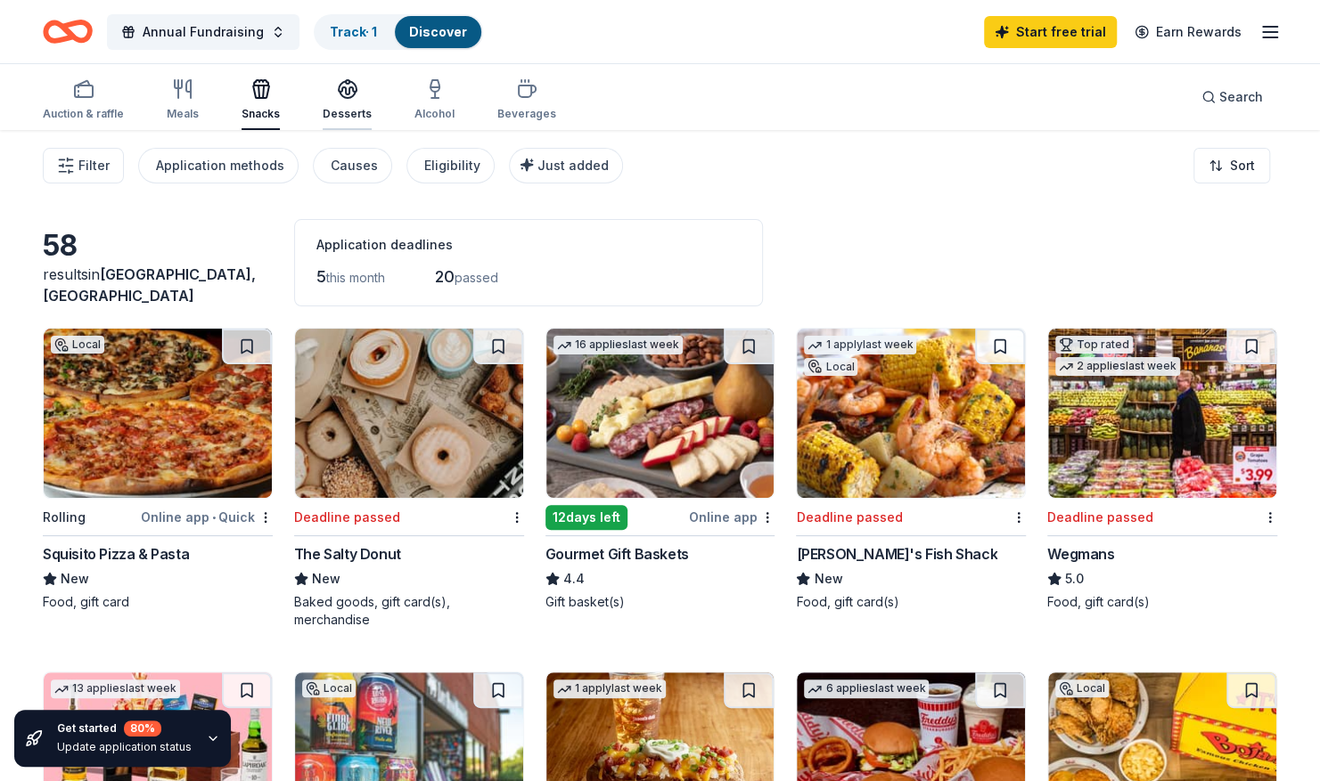
click at [343, 115] on div "Desserts" at bounding box center [347, 114] width 49 height 14
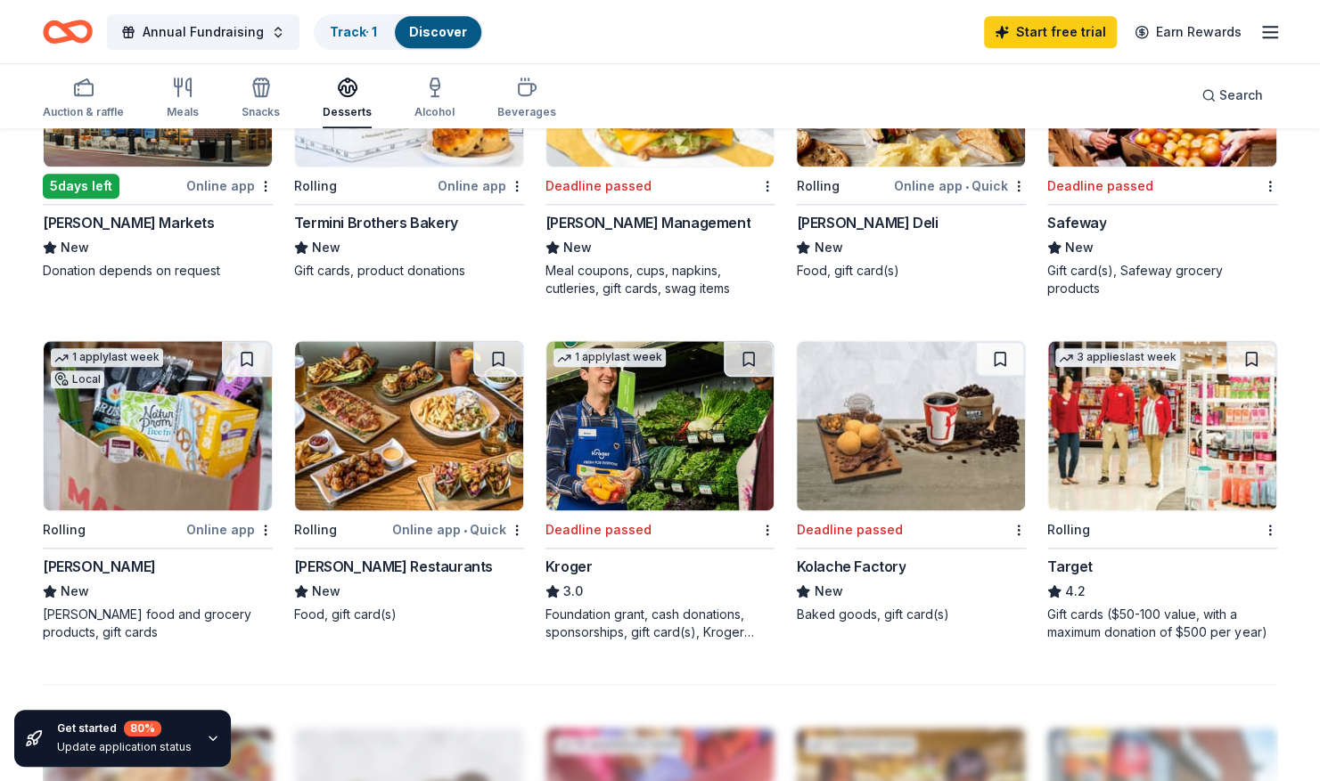
scroll to position [1034, 0]
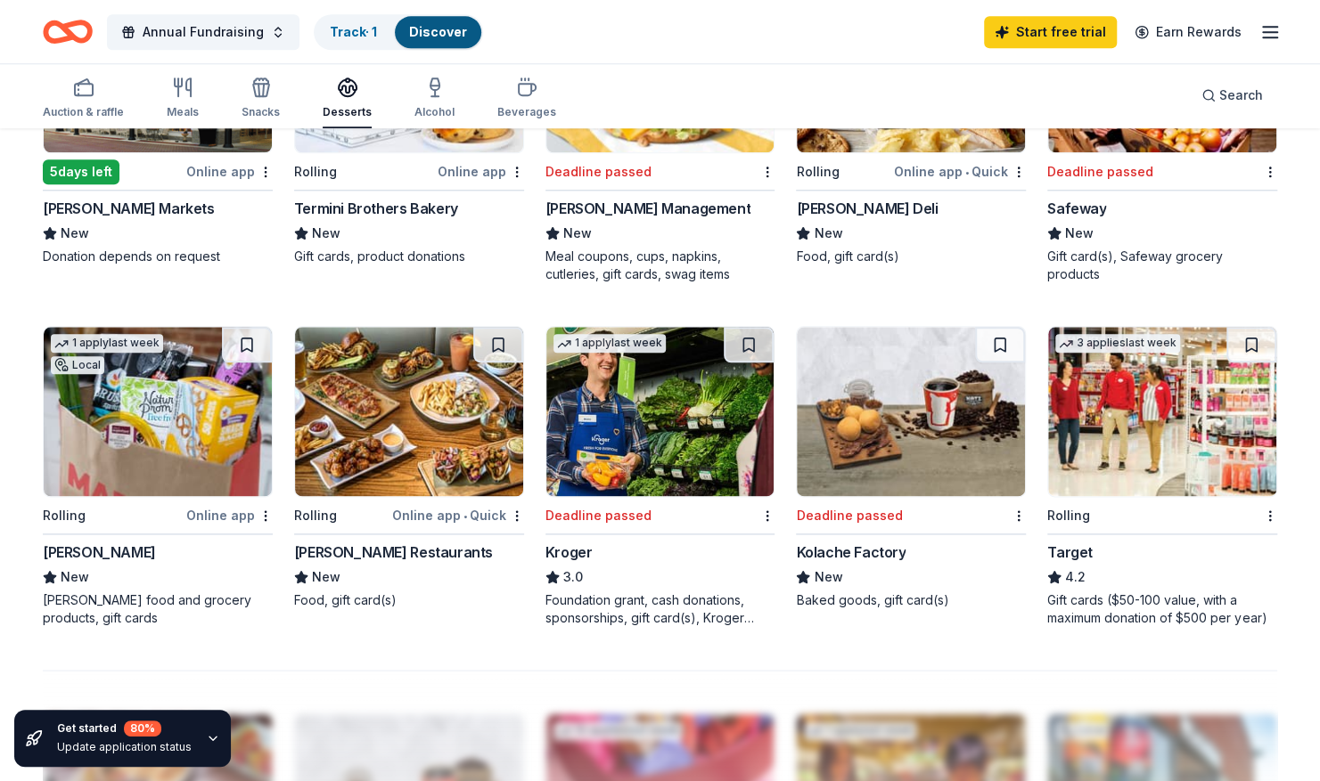
click at [144, 419] on img at bounding box center [158, 411] width 228 height 169
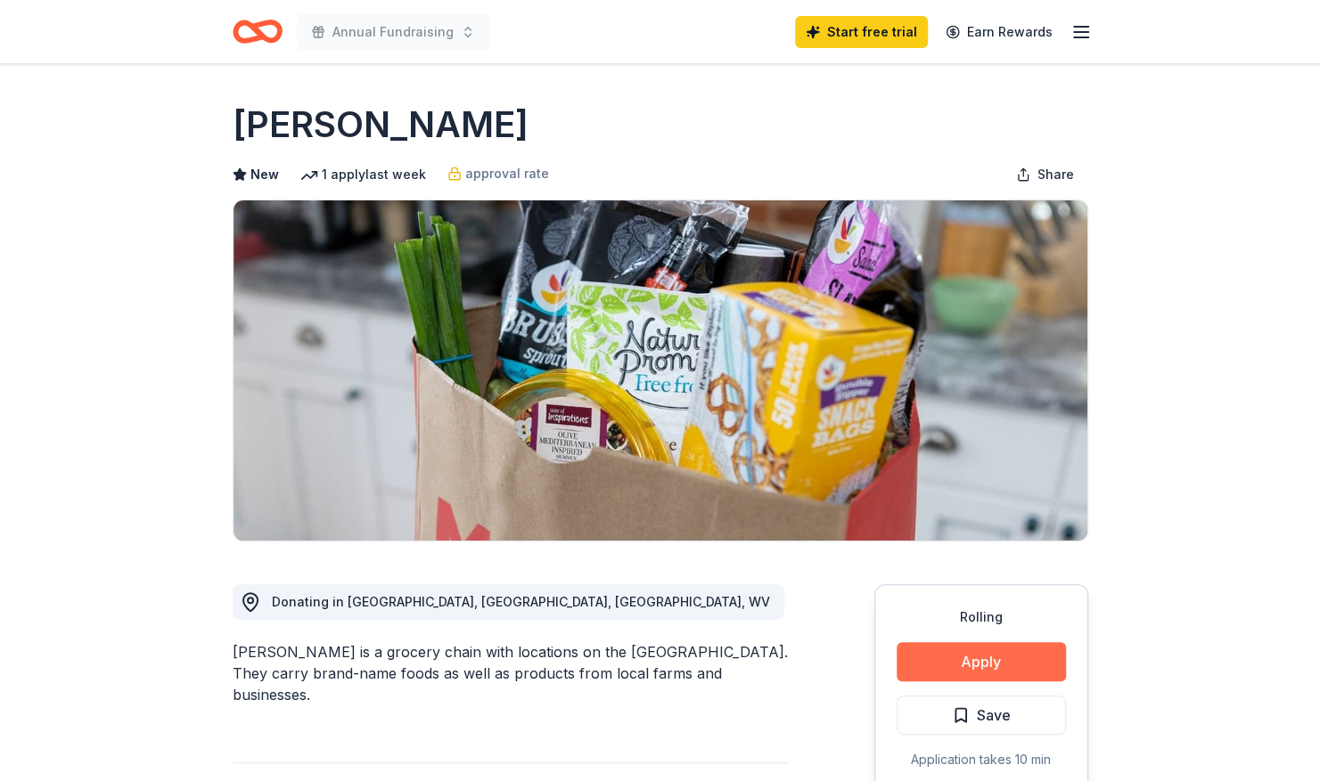
click at [960, 663] on button "Apply" at bounding box center [980, 661] width 169 height 39
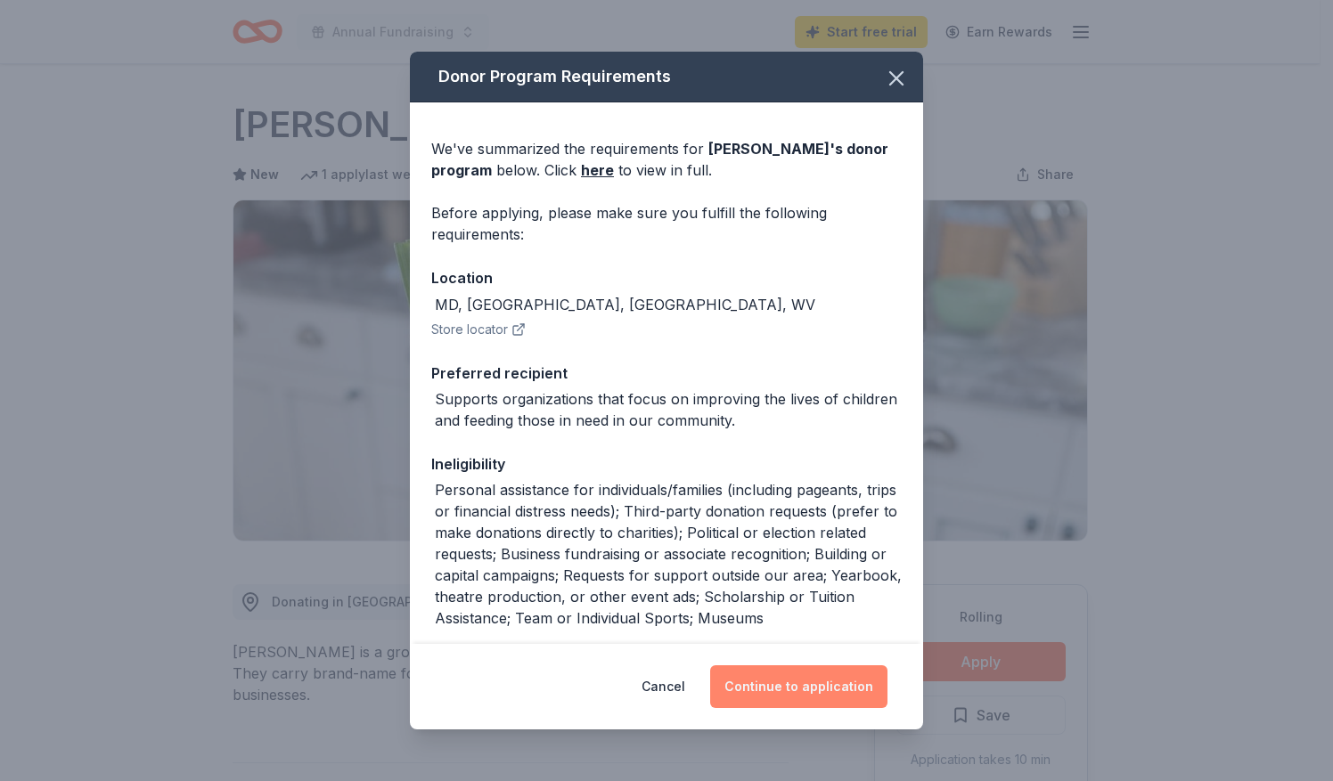
click at [779, 691] on button "Continue to application" at bounding box center [798, 687] width 177 height 43
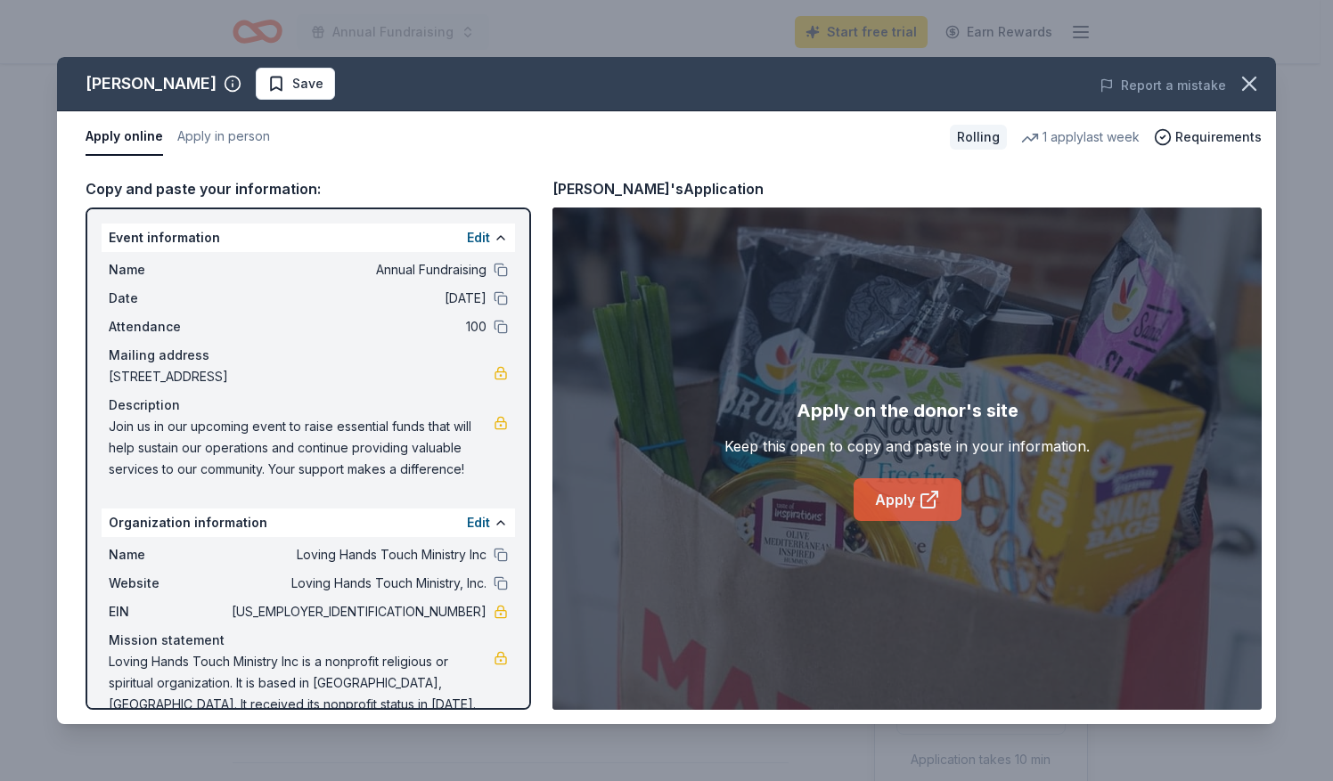
click at [905, 503] on link "Apply" at bounding box center [908, 499] width 108 height 43
